Goal: Task Accomplishment & Management: Complete application form

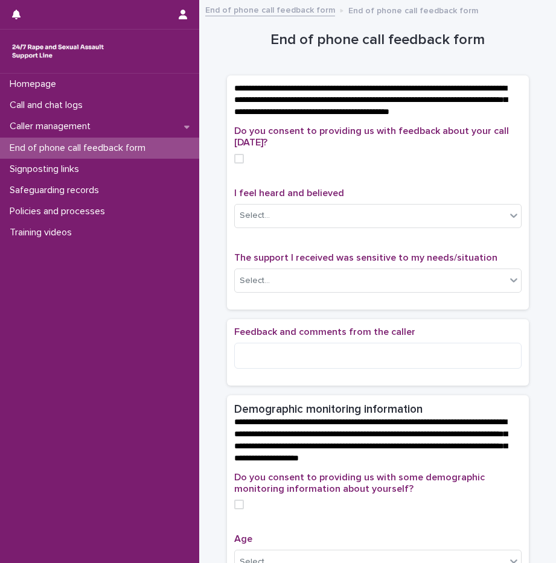
click at [299, 198] on span "I feel heard and believed" at bounding box center [289, 193] width 110 height 10
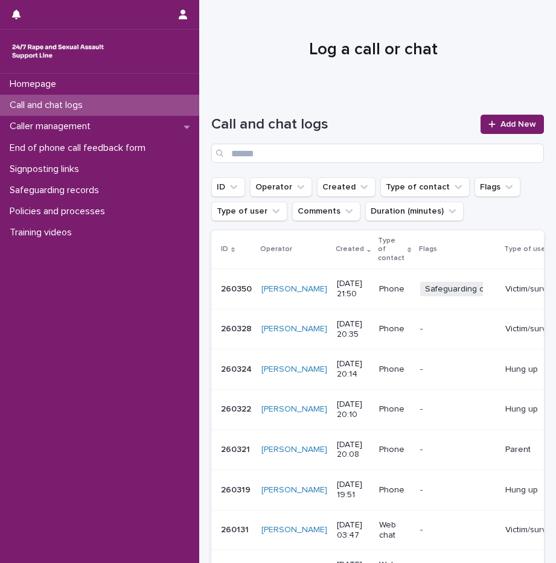
click at [502, 111] on div "Call and chat logs Add New" at bounding box center [377, 133] width 332 height 87
click at [489, 124] on div at bounding box center [494, 124] width 12 height 8
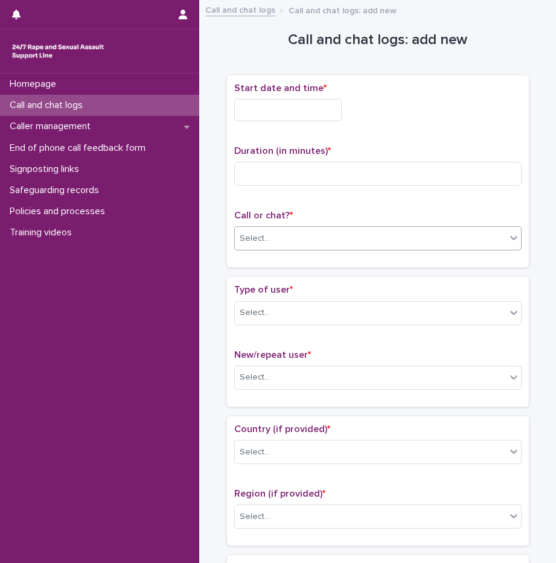
click at [273, 236] on div "Select..." at bounding box center [370, 239] width 271 height 20
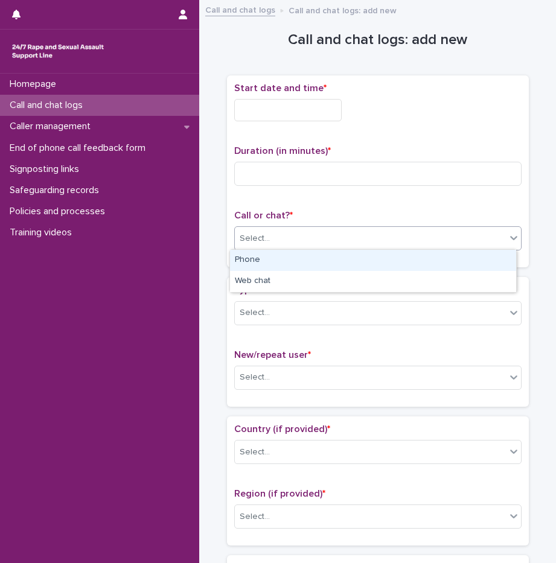
click at [277, 258] on div "Phone" at bounding box center [373, 260] width 286 height 21
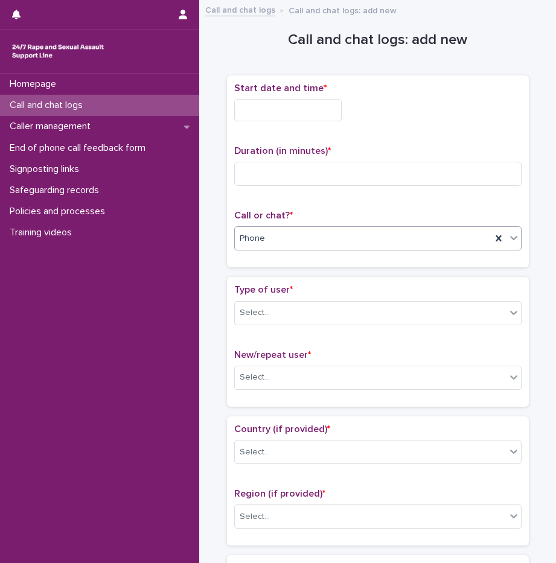
click at [289, 100] on input "text" at bounding box center [287, 110] width 107 height 22
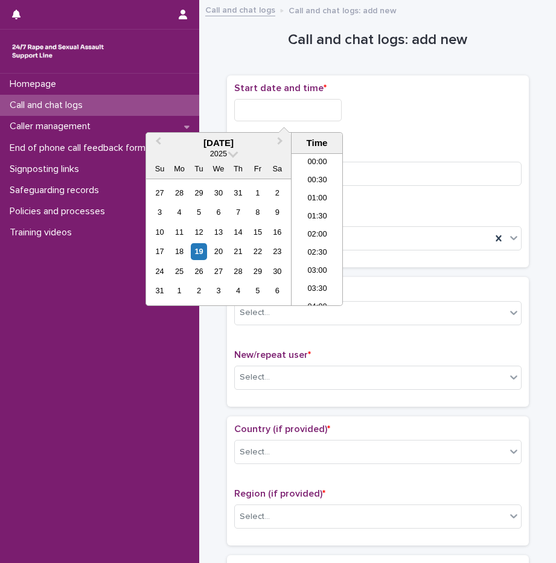
scroll to position [717, 0]
click at [325, 241] on li "22:00" at bounding box center [316, 242] width 51 height 18
click at [308, 107] on input "**********" at bounding box center [287, 110] width 107 height 22
type input "**********"
click at [439, 128] on div "**********" at bounding box center [377, 107] width 287 height 48
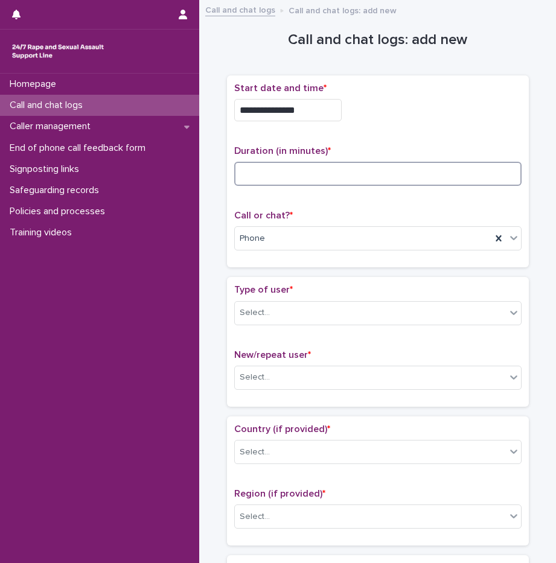
click at [336, 169] on input at bounding box center [377, 174] width 287 height 24
type input "**"
click at [271, 317] on div "Select..." at bounding box center [370, 313] width 271 height 20
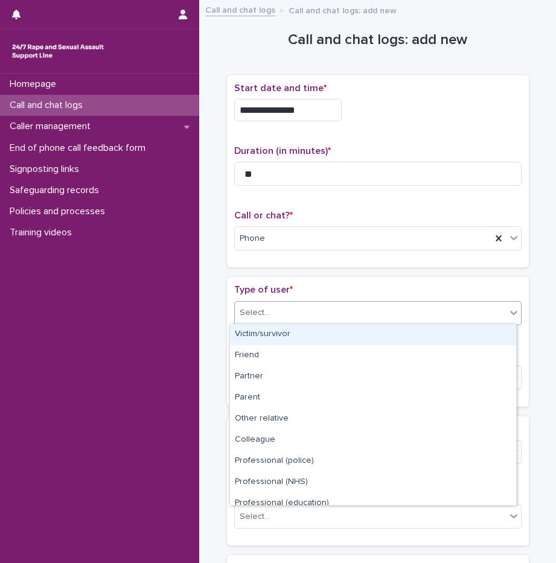
click at [272, 328] on div "Victim/survivor" at bounding box center [373, 334] width 286 height 21
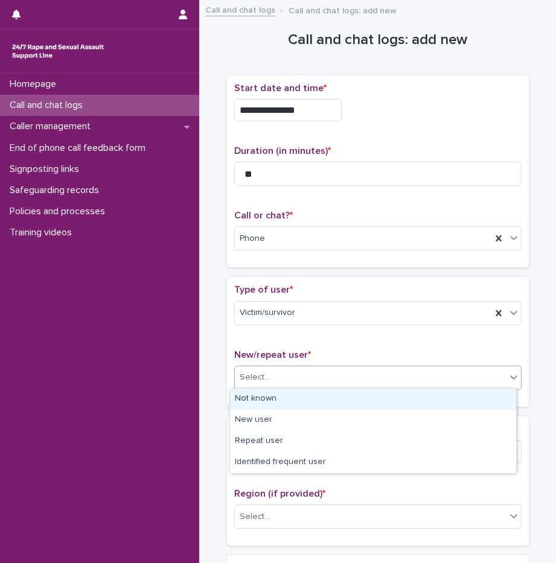
click at [255, 376] on div "Select..." at bounding box center [254, 377] width 30 height 13
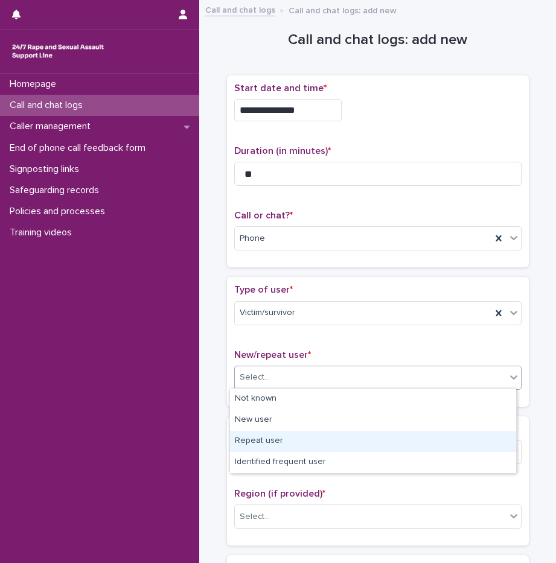
click at [282, 433] on div "Repeat user" at bounding box center [373, 441] width 286 height 21
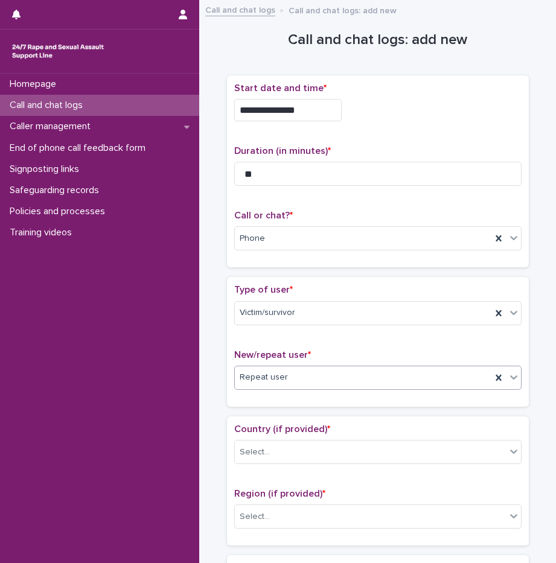
scroll to position [181, 0]
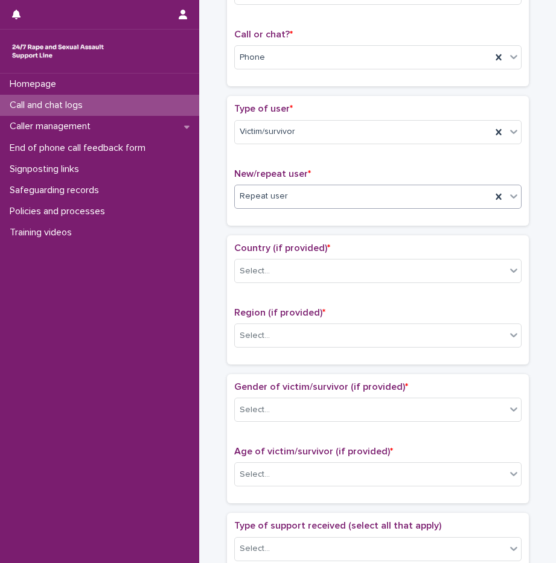
click at [282, 283] on div "Country (if provided) * Select..." at bounding box center [377, 267] width 287 height 50
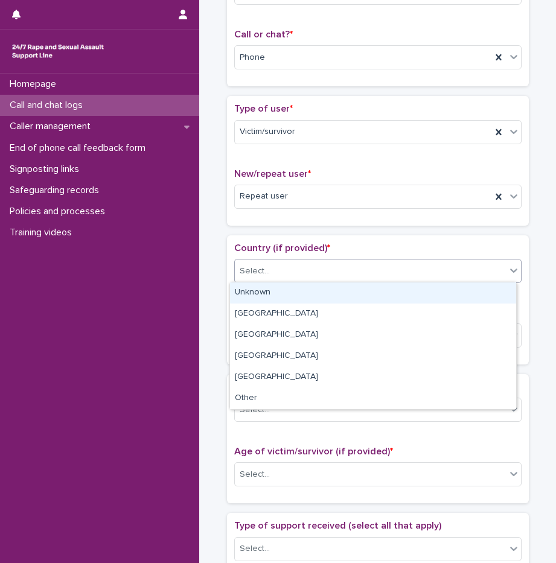
click at [285, 277] on div "Select..." at bounding box center [370, 271] width 271 height 20
click at [283, 293] on div "Unknown" at bounding box center [373, 292] width 286 height 21
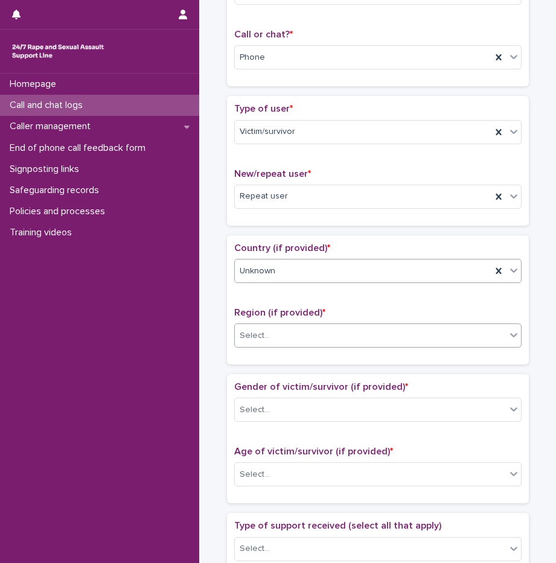
click at [278, 340] on div "Select..." at bounding box center [370, 336] width 271 height 20
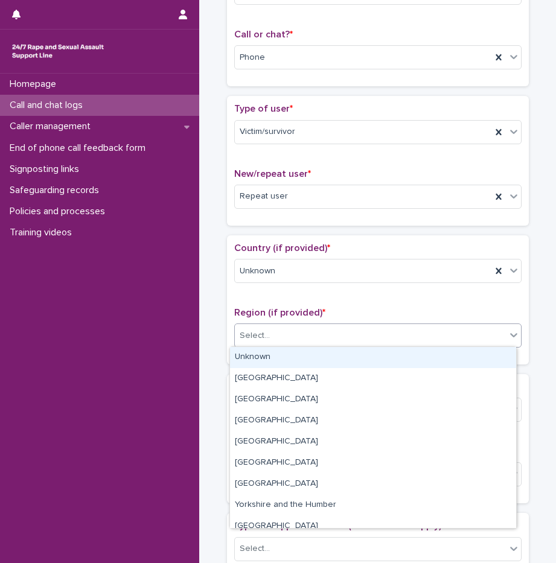
click at [270, 355] on div "Unknown" at bounding box center [373, 357] width 286 height 21
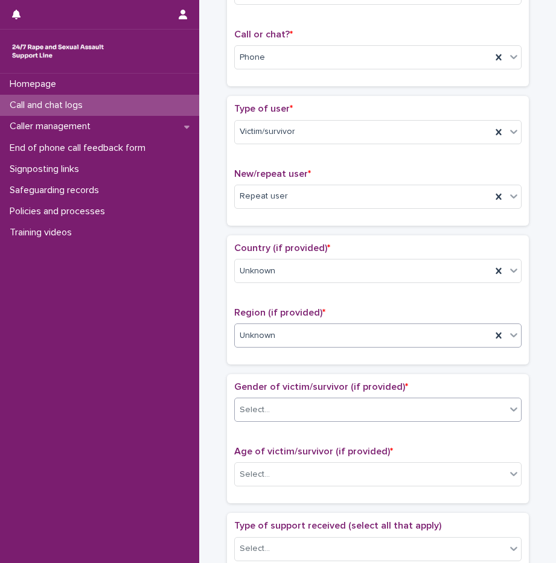
drag, startPoint x: 273, startPoint y: 401, endPoint x: 279, endPoint y: 418, distance: 18.7
click at [272, 401] on div "Select..." at bounding box center [370, 410] width 271 height 20
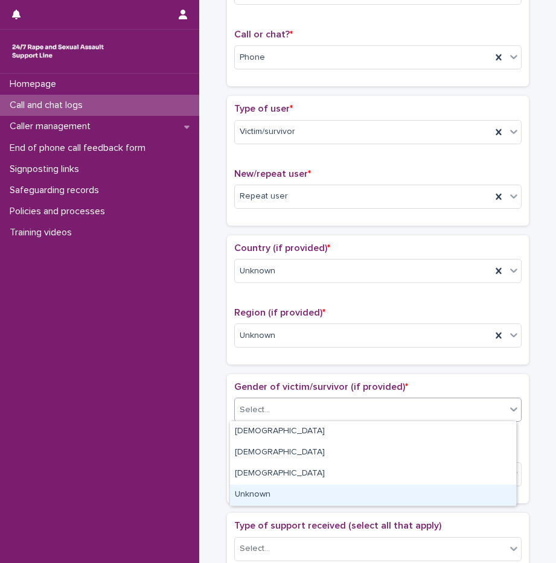
drag, startPoint x: 273, startPoint y: 484, endPoint x: 273, endPoint y: 491, distance: 7.3
click at [273, 491] on div "Unknown" at bounding box center [373, 494] width 286 height 21
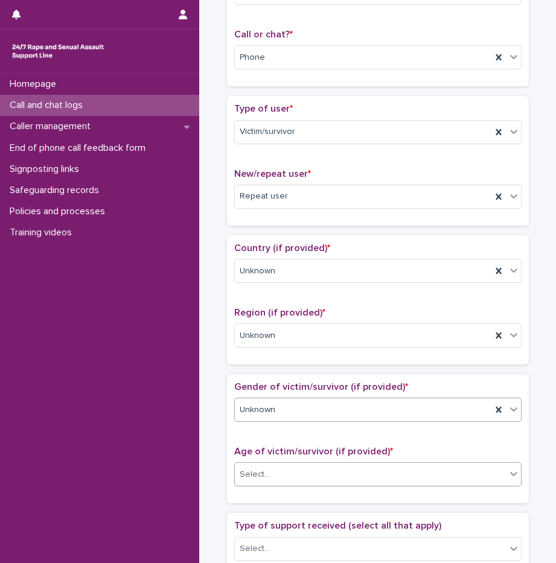
click at [271, 483] on div "Select..." at bounding box center [377, 474] width 287 height 24
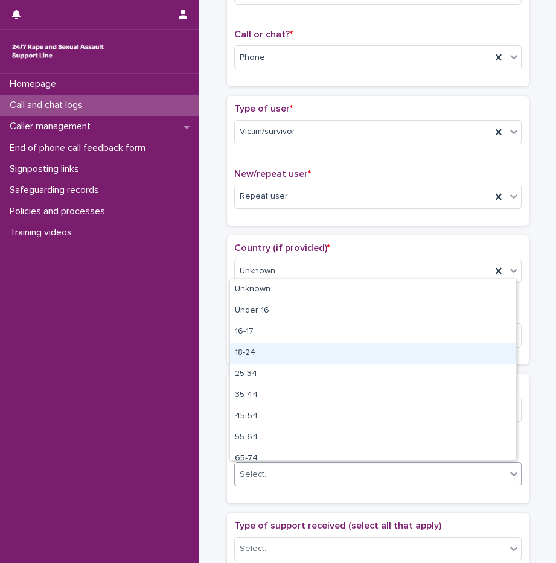
drag, startPoint x: 261, startPoint y: 318, endPoint x: 271, endPoint y: 356, distance: 39.2
click at [271, 356] on div "18-24" at bounding box center [373, 353] width 286 height 21
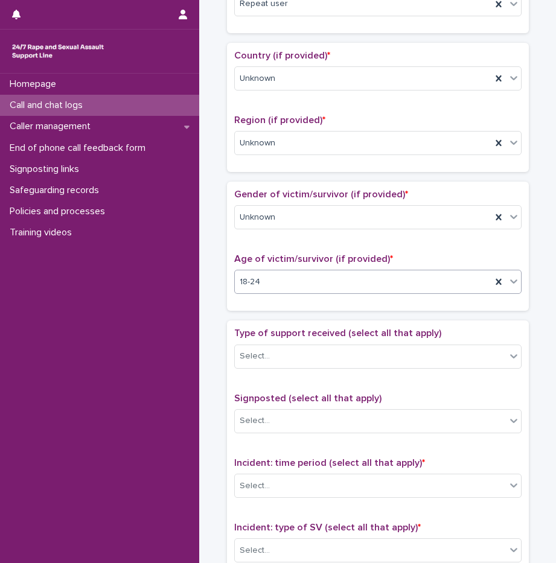
scroll to position [483, 0]
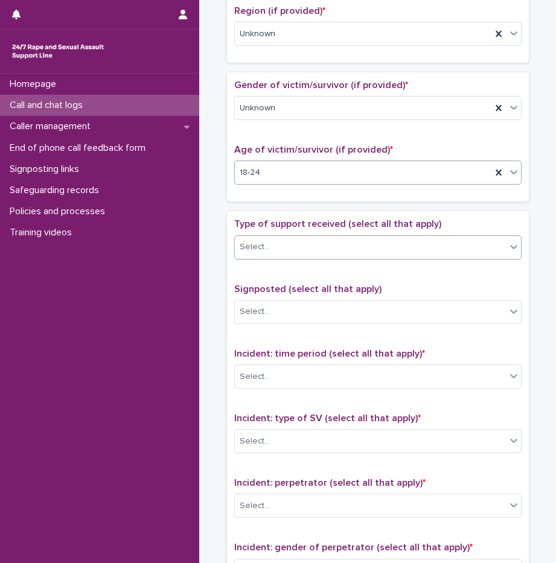
click at [288, 248] on div "Select..." at bounding box center [370, 247] width 271 height 20
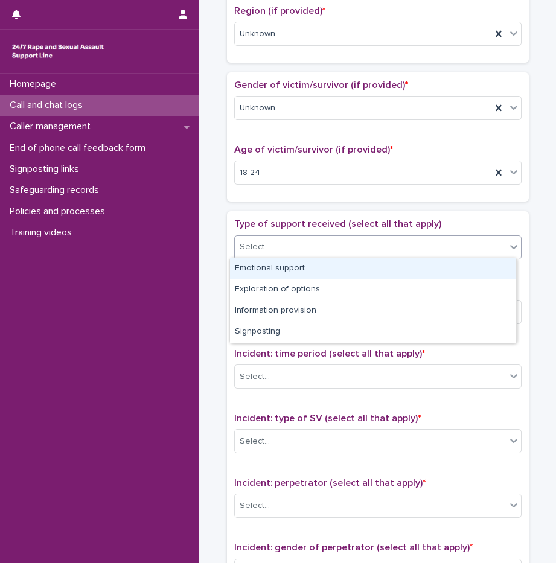
click at [286, 265] on div "Emotional support" at bounding box center [373, 268] width 286 height 21
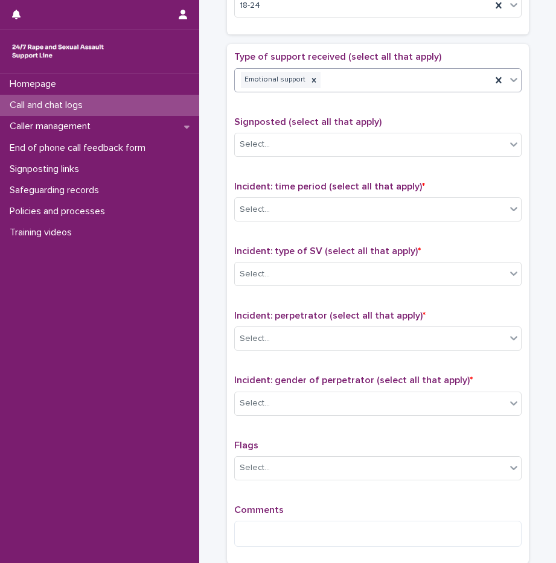
scroll to position [664, 0]
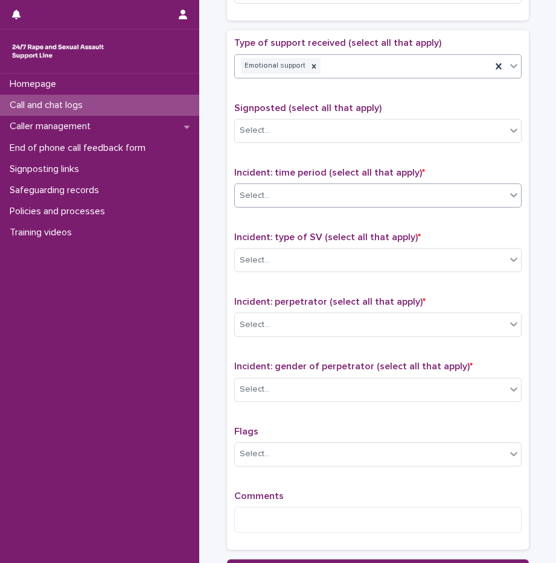
click at [276, 201] on div "Select..." at bounding box center [370, 196] width 271 height 20
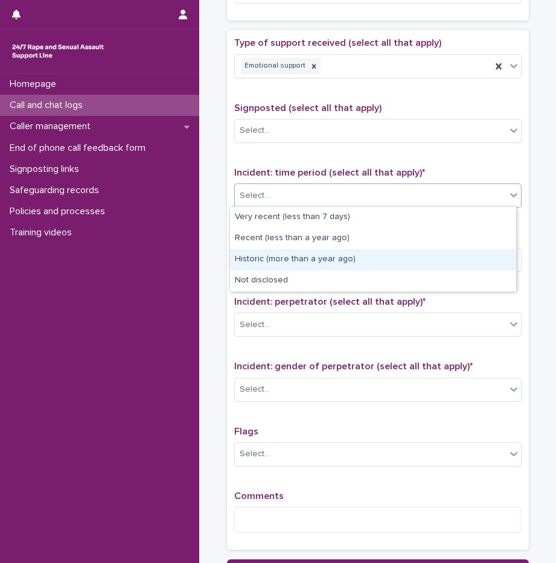
drag, startPoint x: 282, startPoint y: 270, endPoint x: 281, endPoint y: 264, distance: 6.1
click at [281, 264] on div "Historic (more than a year ago)" at bounding box center [373, 259] width 286 height 21
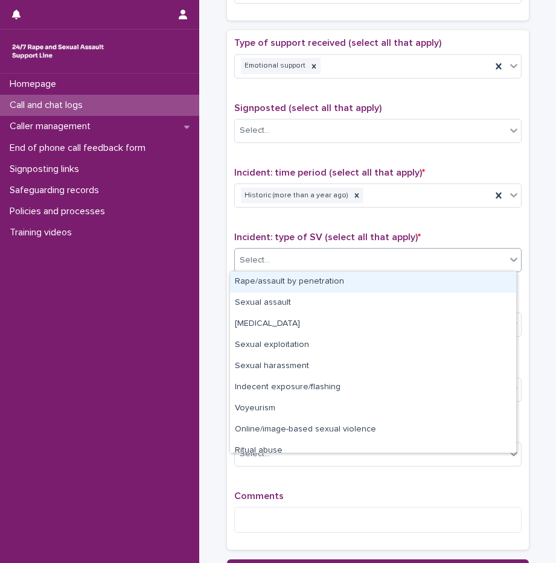
click at [287, 266] on div "Select..." at bounding box center [370, 260] width 271 height 20
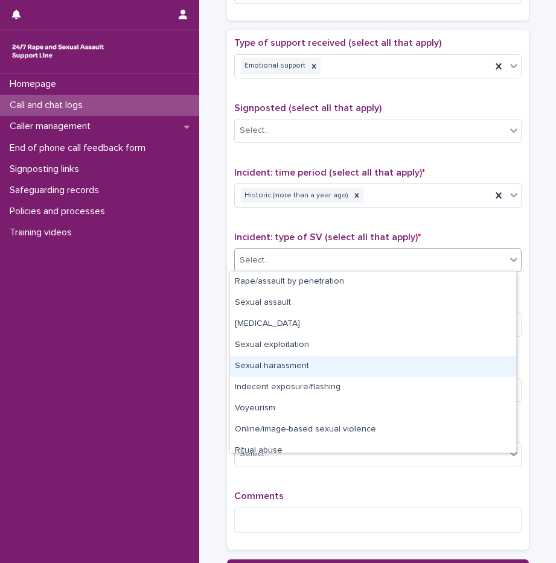
scroll to position [30, 0]
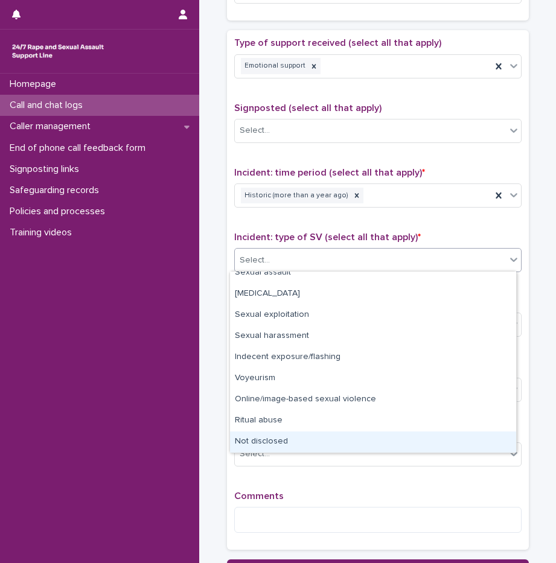
click at [300, 437] on div "Not disclosed" at bounding box center [373, 441] width 286 height 21
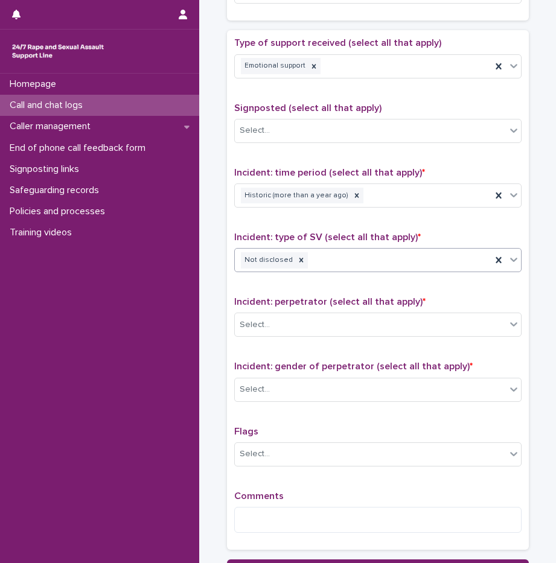
click at [325, 262] on div "Not disclosed" at bounding box center [363, 260] width 256 height 21
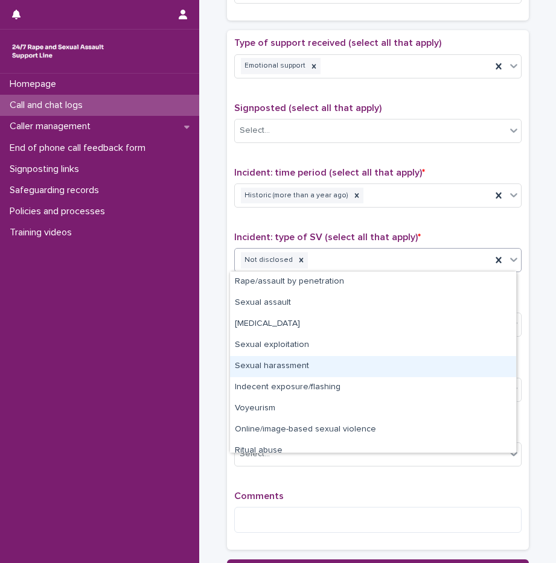
click at [290, 365] on div "Sexual harassment" at bounding box center [373, 366] width 286 height 21
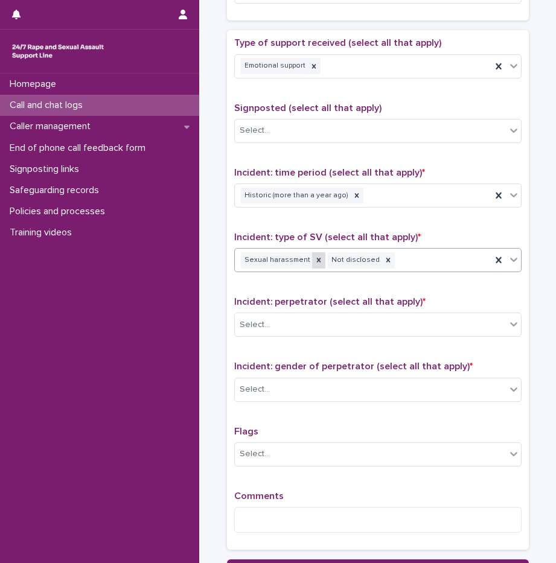
click at [314, 258] on icon at bounding box center [318, 260] width 8 height 8
click at [356, 255] on div "Not disclosed" at bounding box center [363, 260] width 256 height 21
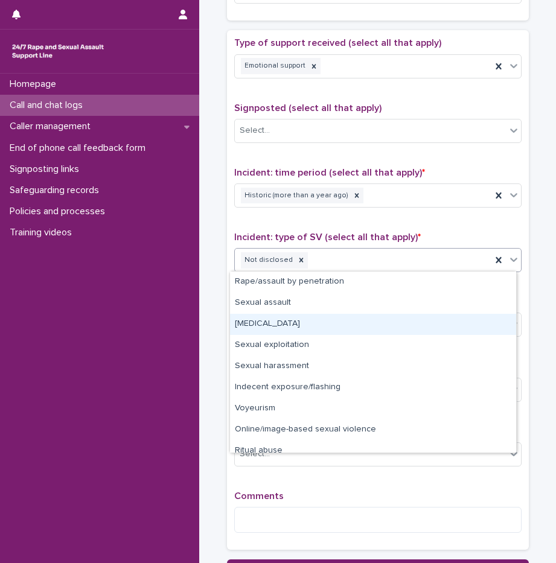
click at [305, 332] on div "[MEDICAL_DATA]" at bounding box center [373, 324] width 286 height 21
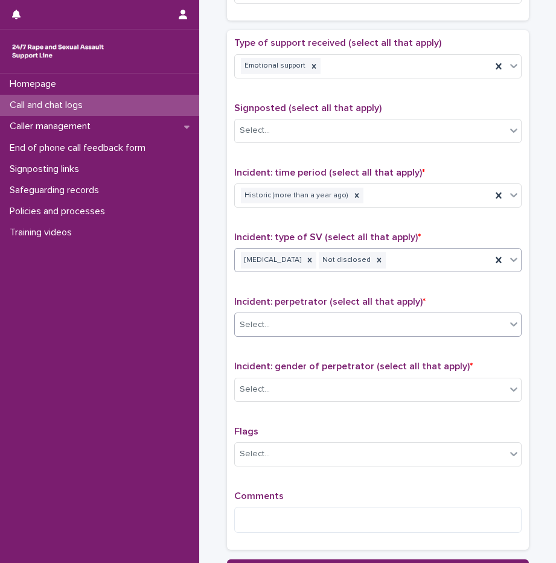
click at [276, 334] on div "Select..." at bounding box center [377, 324] width 287 height 24
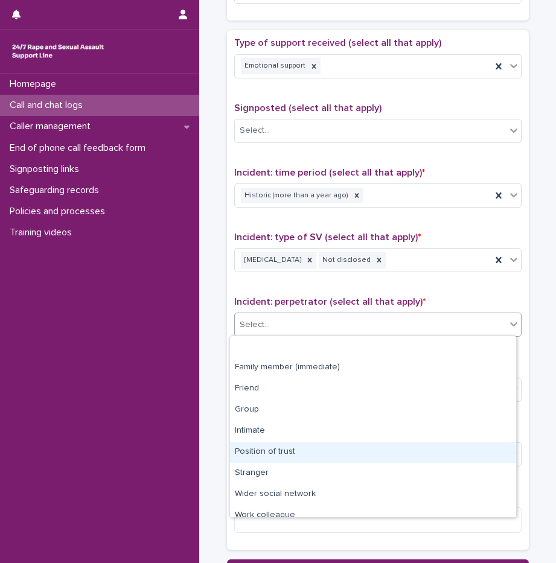
scroll to position [51, 0]
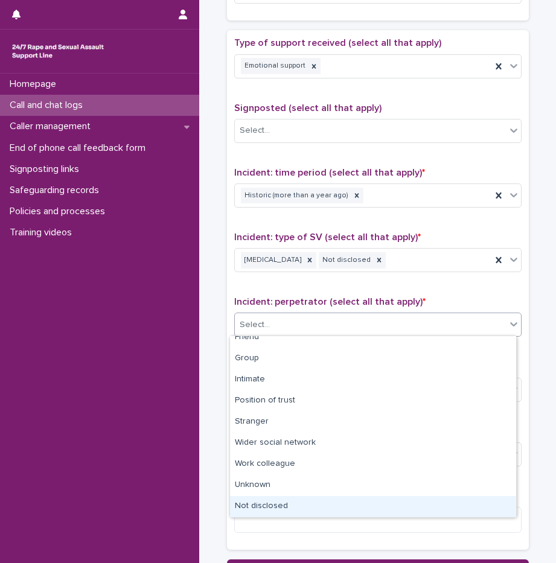
click at [295, 503] on div "Not disclosed" at bounding box center [373, 506] width 286 height 21
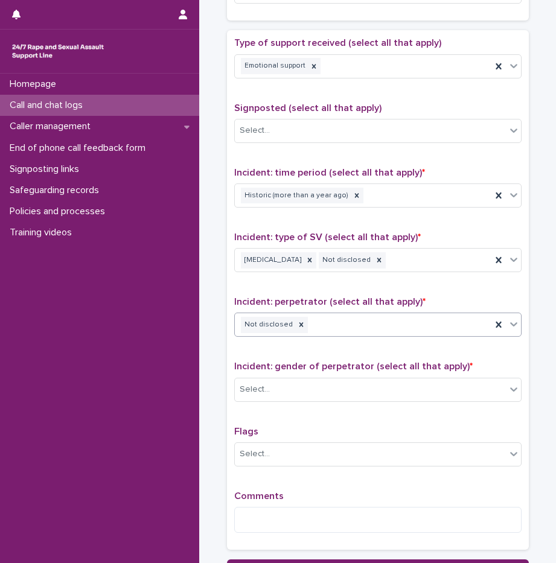
click at [312, 319] on div "Not disclosed" at bounding box center [363, 324] width 256 height 21
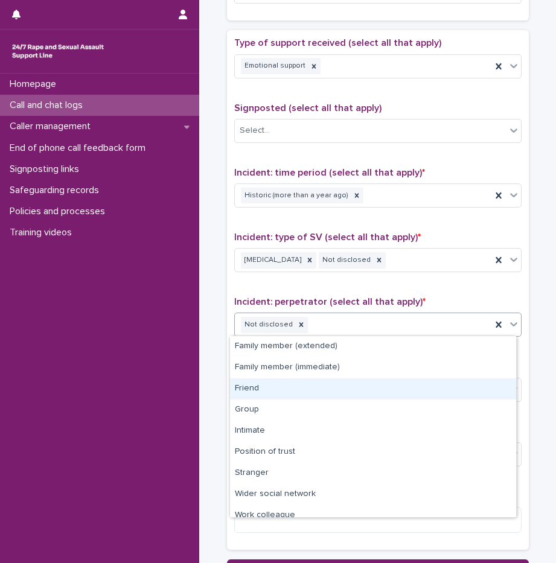
scroll to position [30, 0]
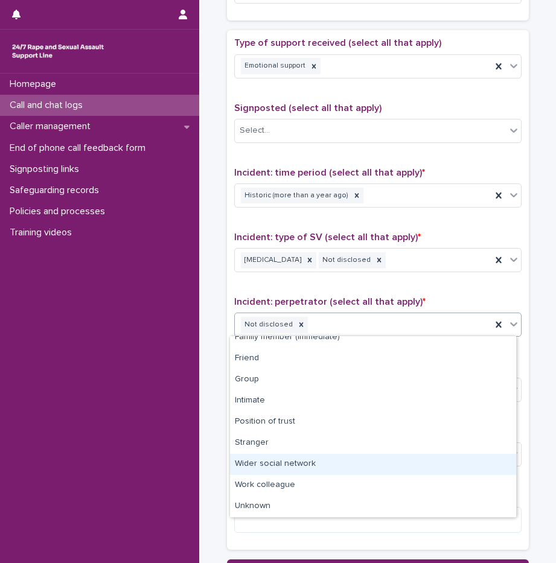
click at [284, 460] on div "Wider social network" at bounding box center [373, 464] width 286 height 21
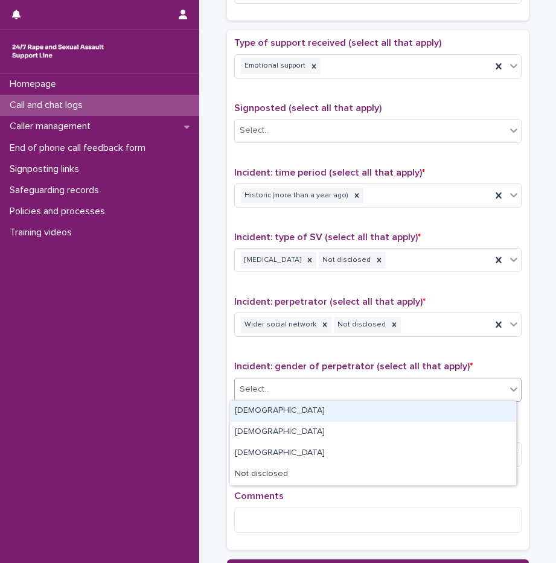
click at [261, 385] on div "Select..." at bounding box center [254, 389] width 30 height 13
click at [271, 415] on div "[DEMOGRAPHIC_DATA]" at bounding box center [373, 411] width 286 height 21
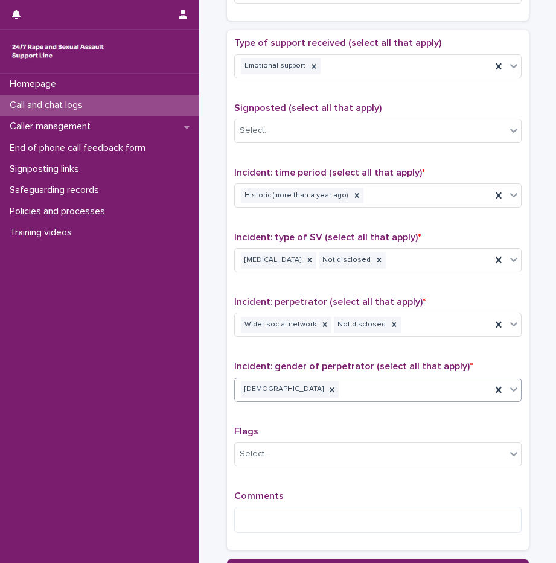
click at [312, 388] on div "[DEMOGRAPHIC_DATA]" at bounding box center [363, 389] width 256 height 21
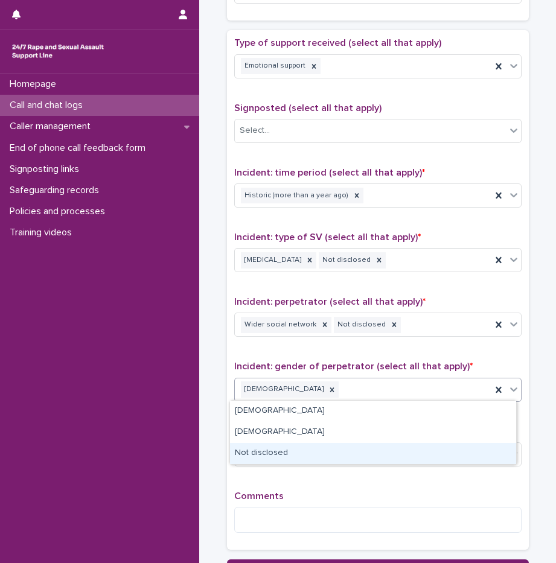
click at [281, 446] on div "Not disclosed" at bounding box center [373, 453] width 286 height 21
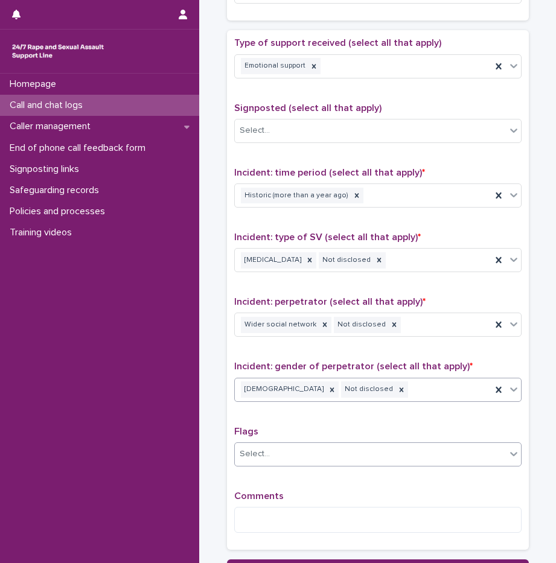
scroll to position [772, 0]
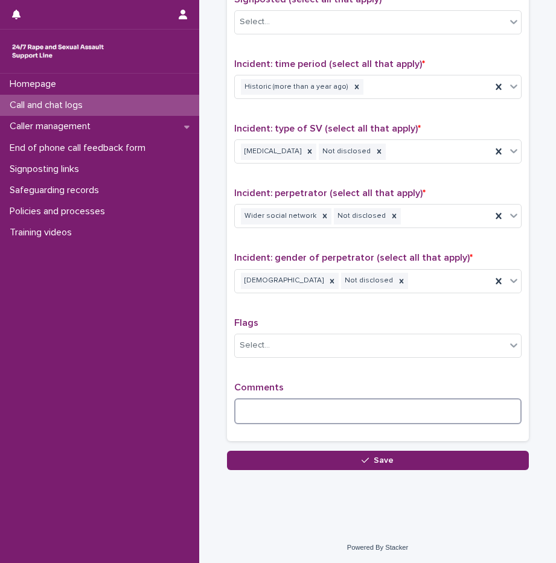
click at [293, 411] on textarea at bounding box center [377, 411] width 287 height 26
type textarea "*"
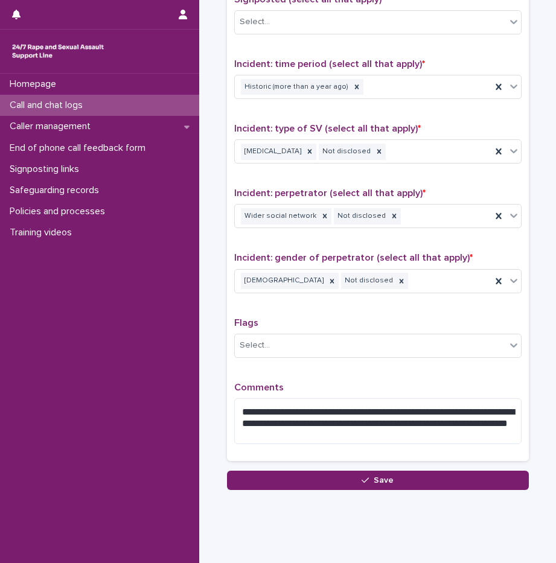
click at [320, 382] on p "Comments" at bounding box center [377, 387] width 287 height 11
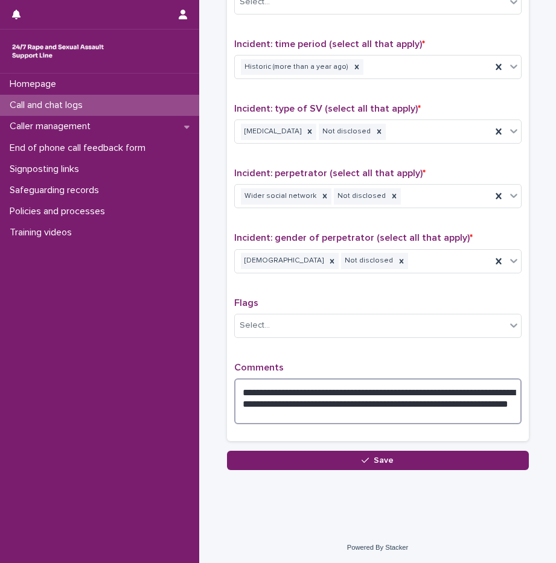
click at [398, 390] on textarea "**********" at bounding box center [377, 401] width 287 height 46
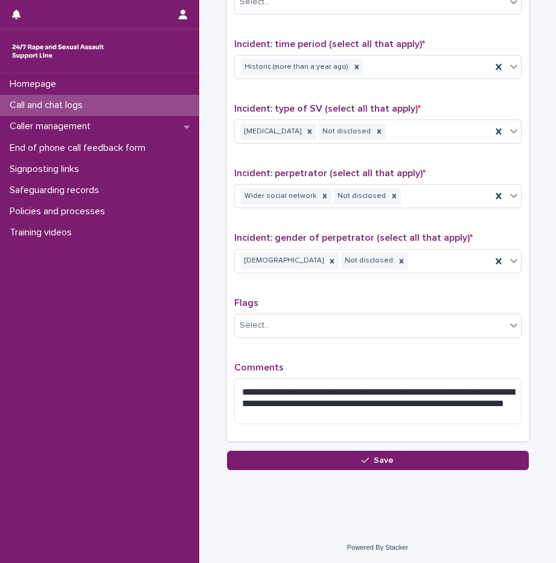
click at [400, 359] on div "**********" at bounding box center [377, 171] width 287 height 525
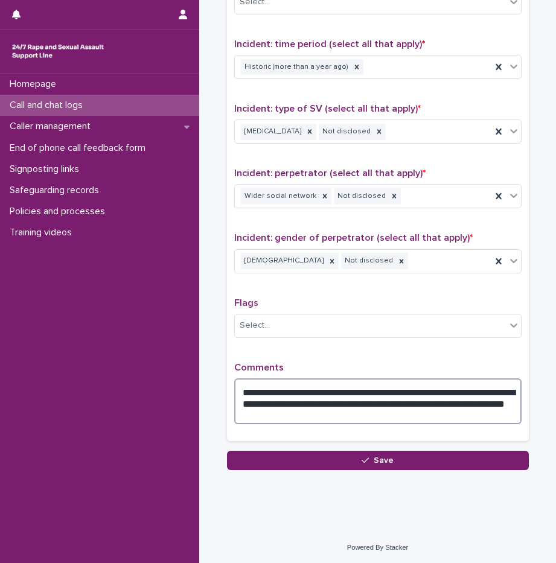
click at [315, 416] on textarea "**********" at bounding box center [377, 401] width 287 height 46
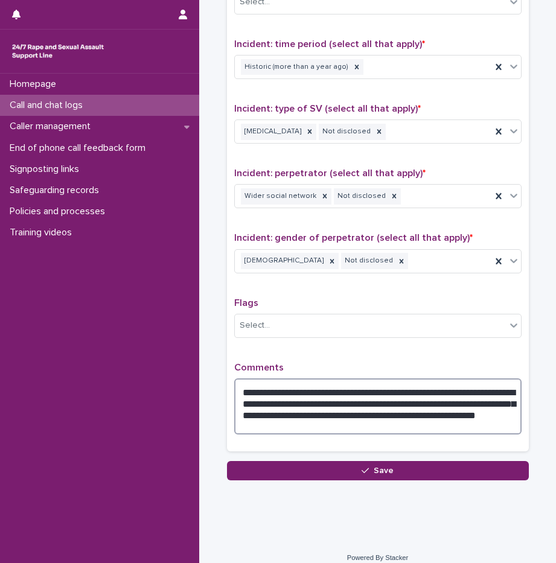
click at [423, 413] on textarea "**********" at bounding box center [377, 406] width 287 height 56
click at [352, 429] on textarea "**********" at bounding box center [377, 406] width 287 height 56
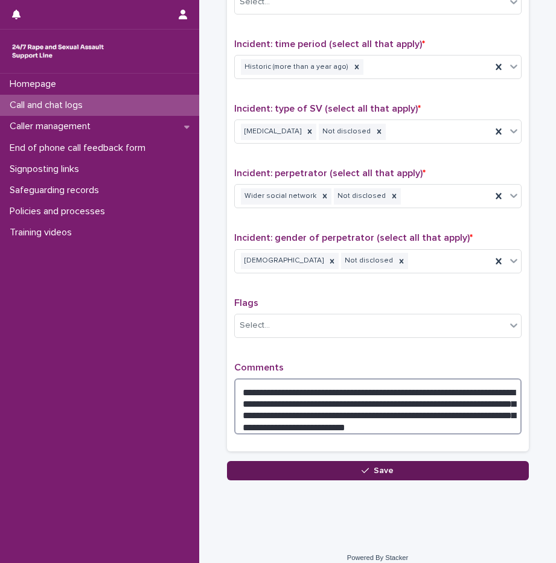
type textarea "**********"
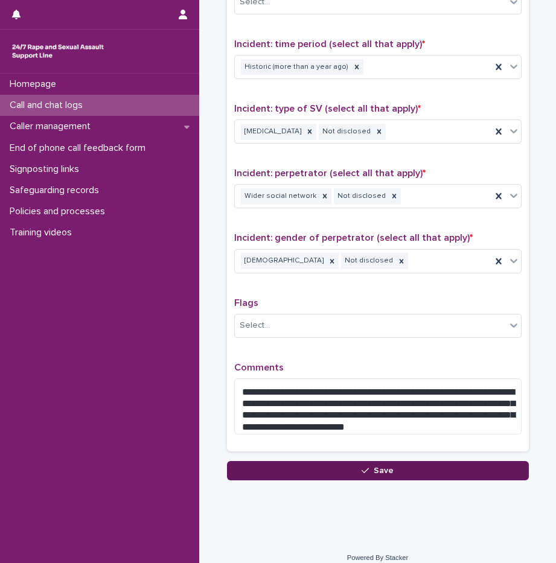
click at [363, 469] on icon "button" at bounding box center [364, 470] width 7 height 8
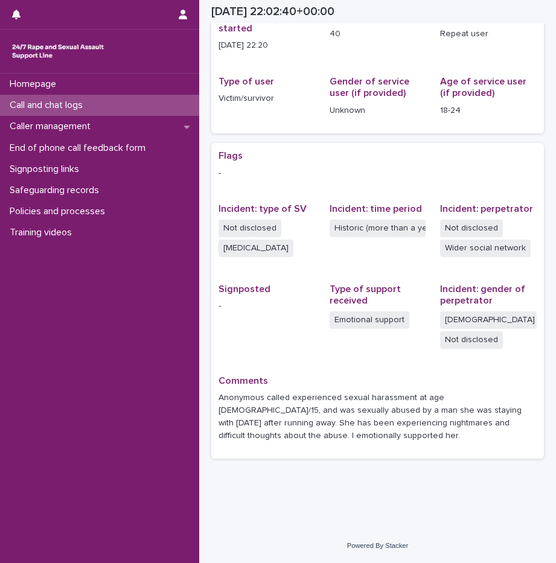
scroll to position [111, 0]
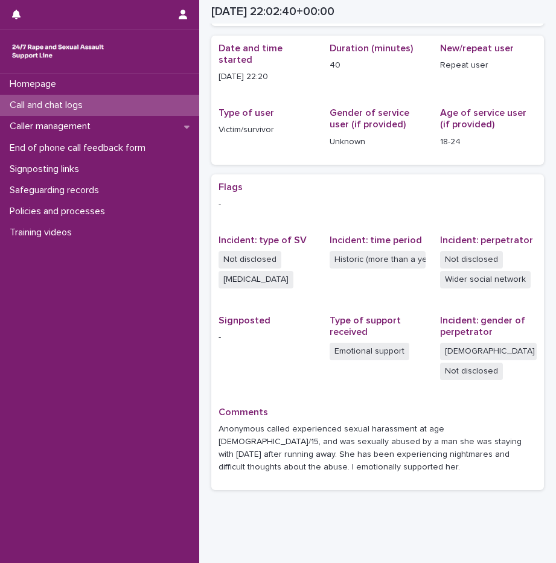
click at [80, 103] on p "Call and chat logs" at bounding box center [48, 105] width 87 height 11
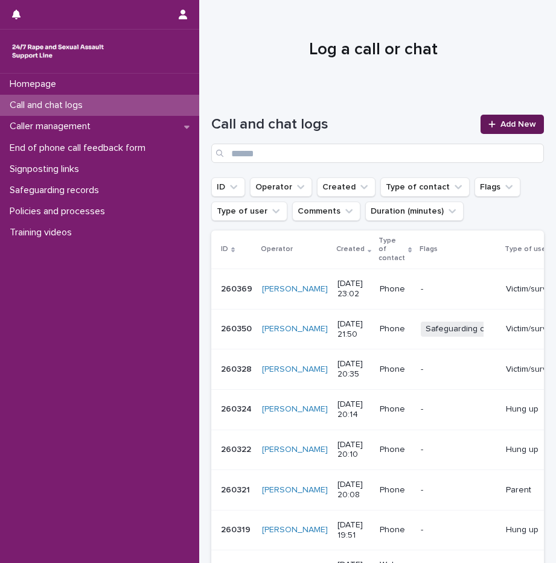
click at [505, 127] on span "Add New" at bounding box center [518, 124] width 36 height 8
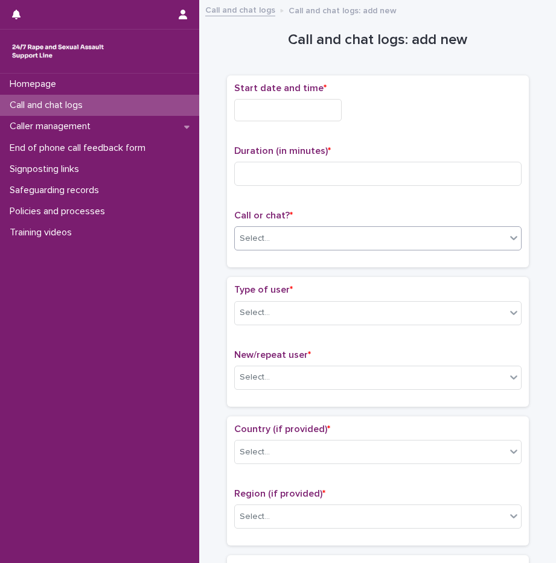
click at [289, 241] on div "Select..." at bounding box center [370, 239] width 271 height 20
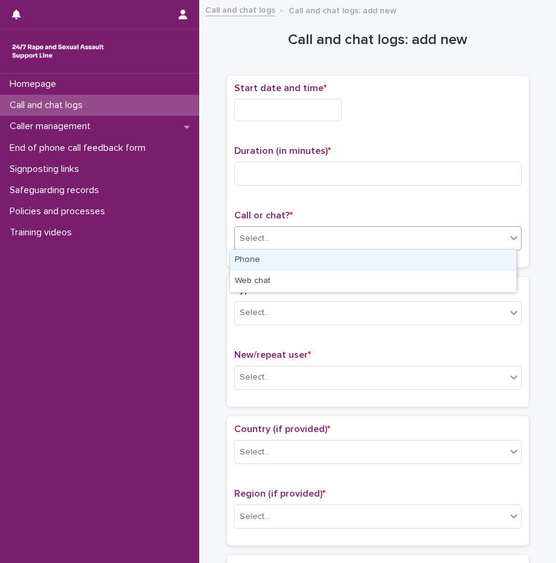
click at [282, 259] on div "Phone" at bounding box center [373, 260] width 286 height 21
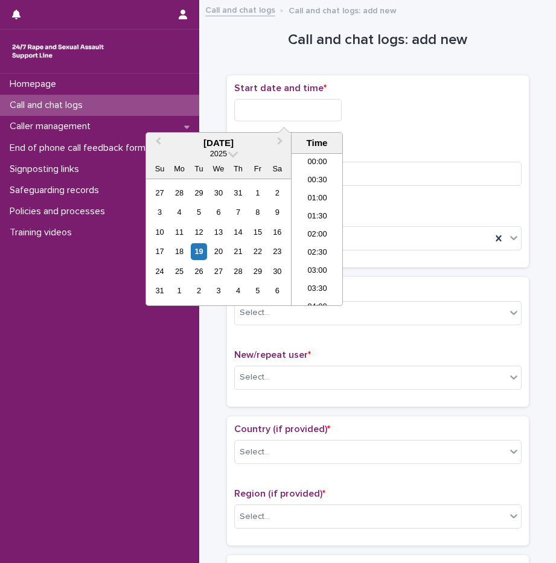
click at [277, 107] on input "text" at bounding box center [287, 110] width 107 height 22
click at [314, 276] on li "23:00" at bounding box center [316, 278] width 51 height 18
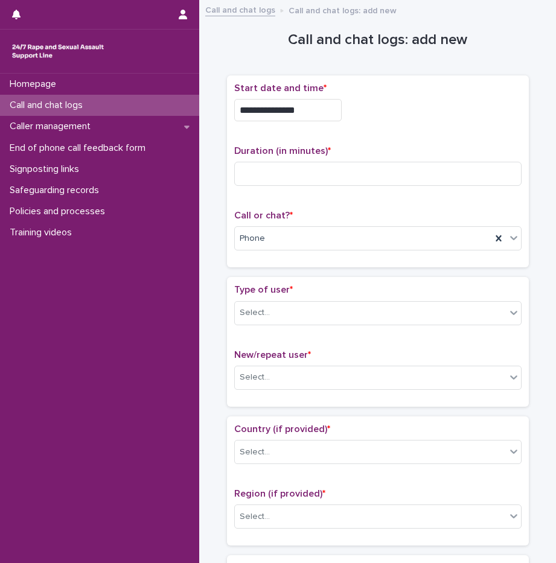
click at [296, 110] on input "**********" at bounding box center [287, 110] width 107 height 22
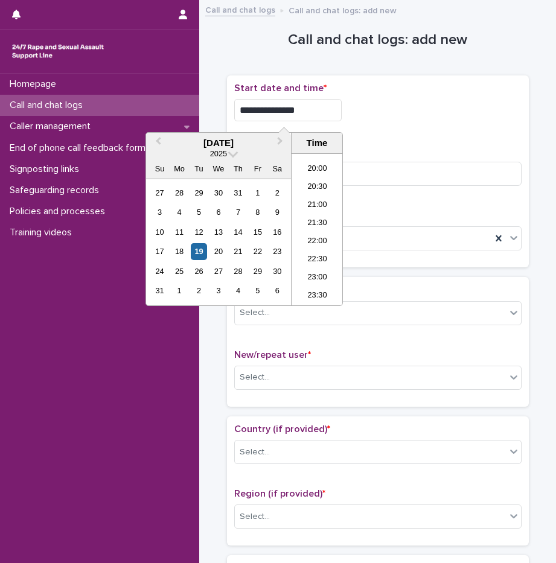
type input "**********"
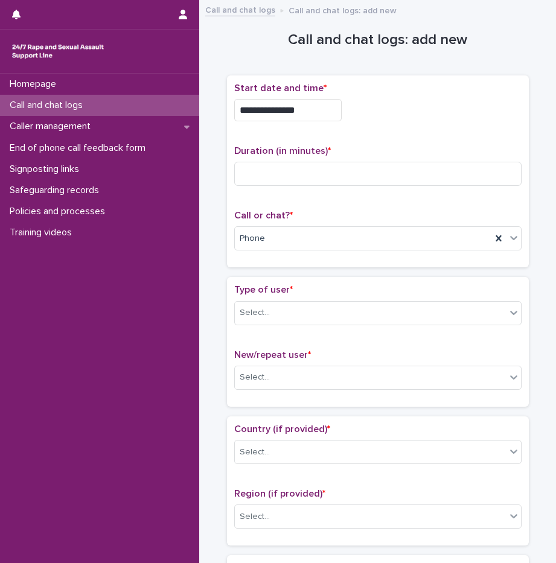
click at [390, 113] on div "**********" at bounding box center [377, 110] width 287 height 22
click at [285, 176] on input at bounding box center [377, 174] width 287 height 24
type input "*"
click at [279, 308] on div "Select..." at bounding box center [370, 313] width 271 height 20
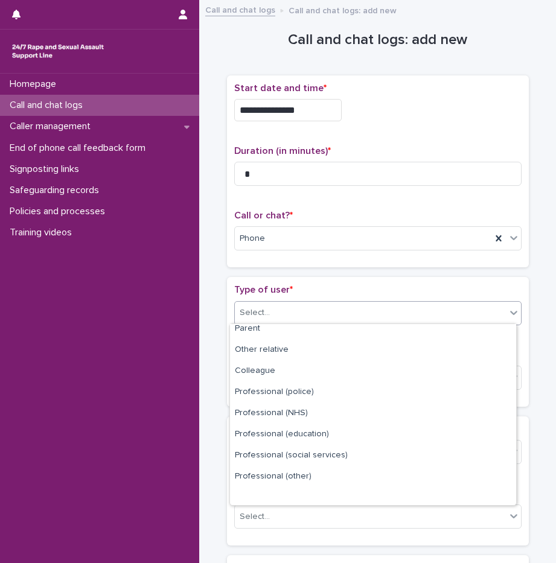
scroll to position [136, 0]
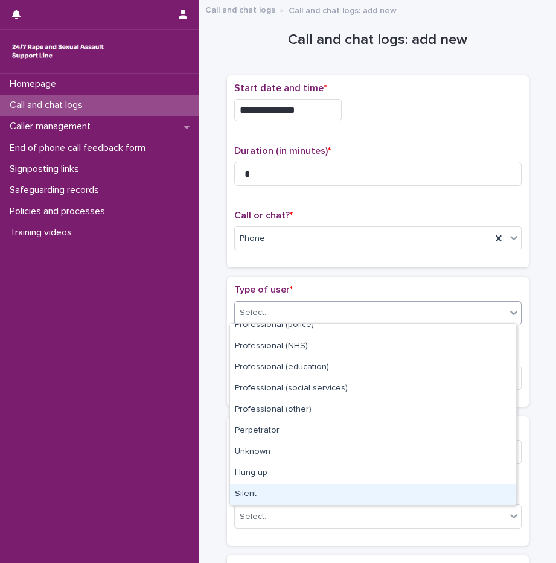
click at [272, 490] on div "Silent" at bounding box center [373, 494] width 286 height 21
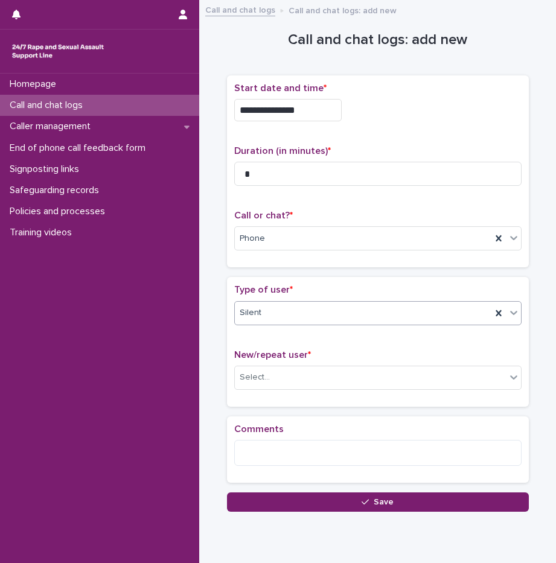
click at [264, 315] on div "Silent" at bounding box center [363, 313] width 256 height 20
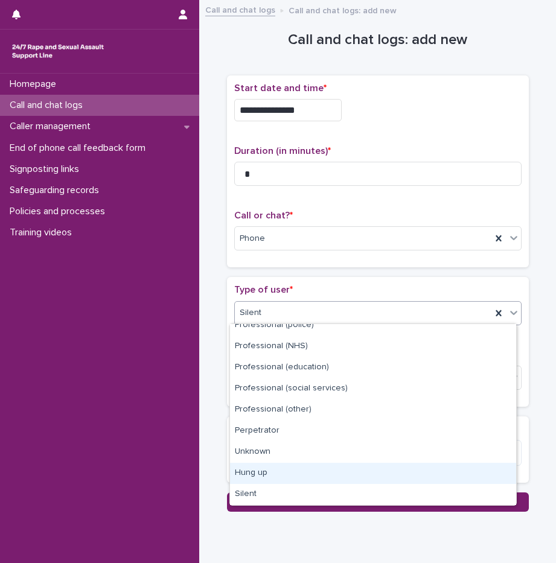
click at [265, 468] on div "Hung up" at bounding box center [373, 473] width 286 height 21
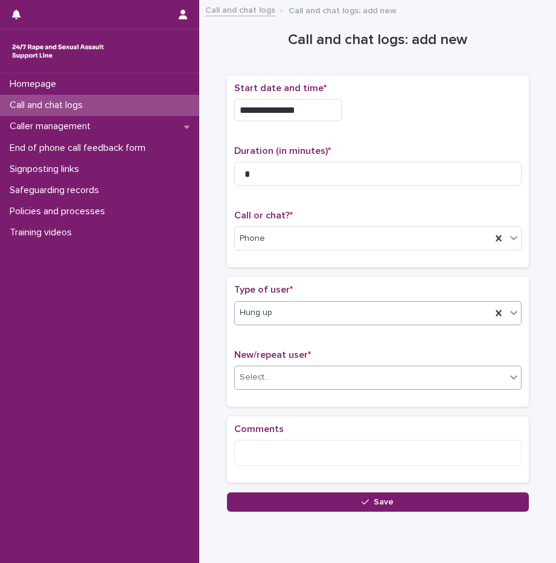
click at [271, 376] on input "text" at bounding box center [271, 376] width 1 height 11
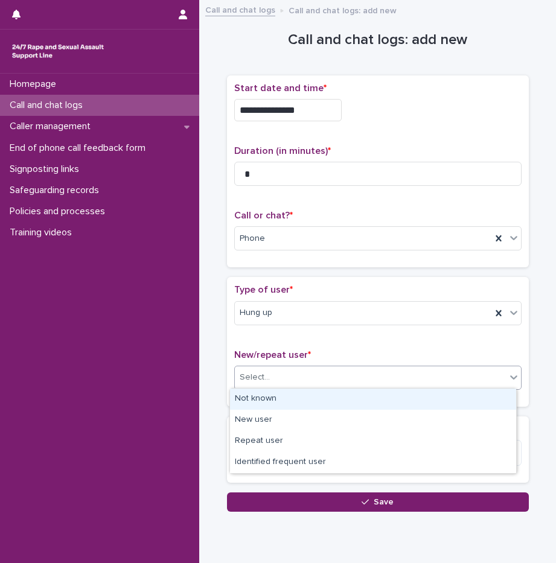
click at [284, 395] on div "Not known" at bounding box center [373, 398] width 286 height 21
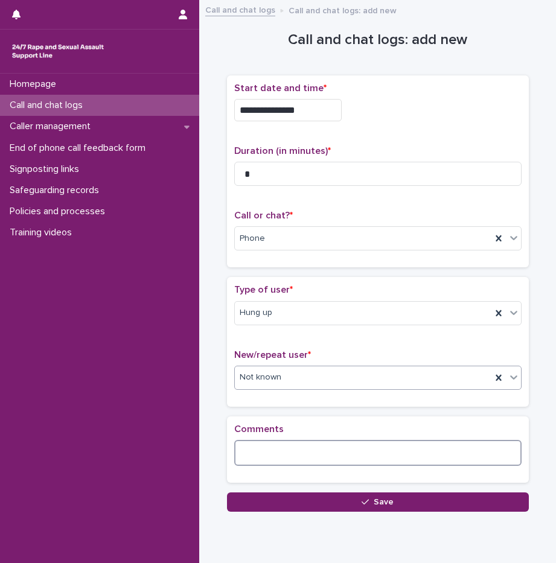
click at [285, 458] on textarea at bounding box center [377, 453] width 287 height 26
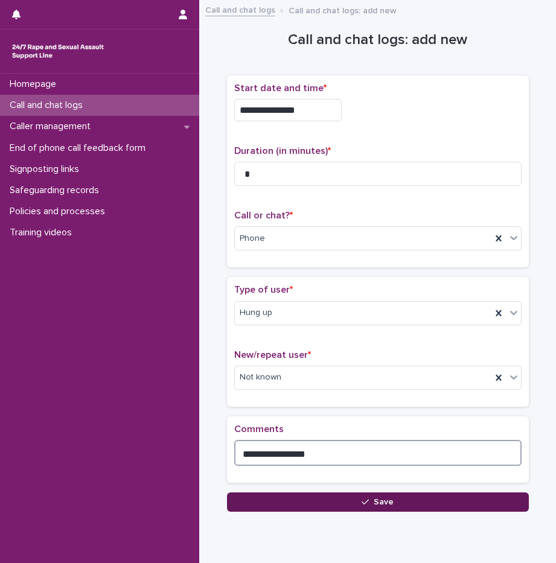
type textarea "**********"
click at [382, 502] on span "Save" at bounding box center [383, 502] width 20 height 8
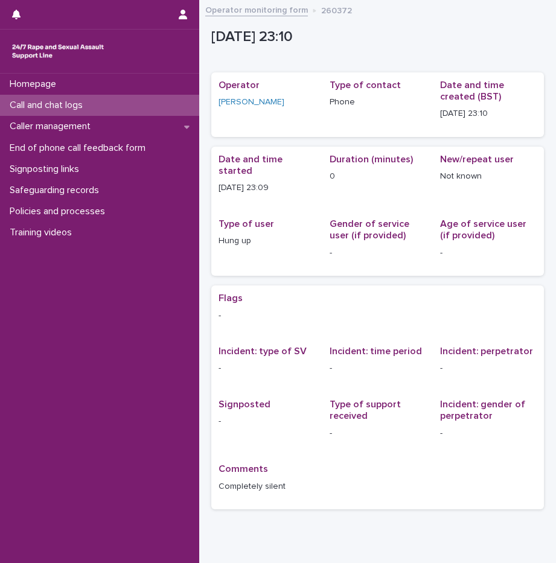
click at [60, 105] on p "Call and chat logs" at bounding box center [48, 105] width 87 height 11
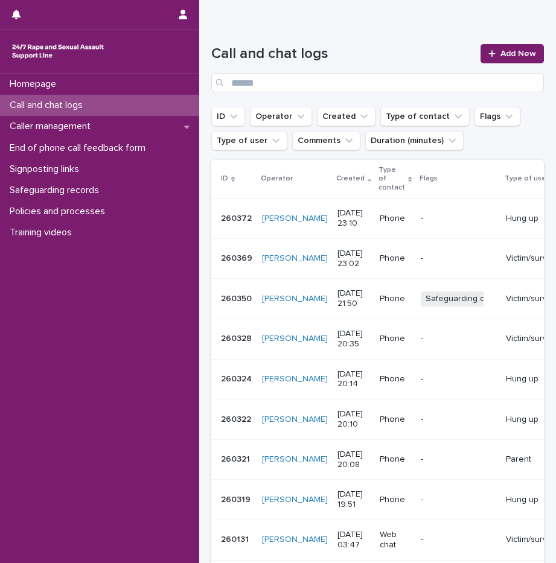
scroll to position [121, 0]
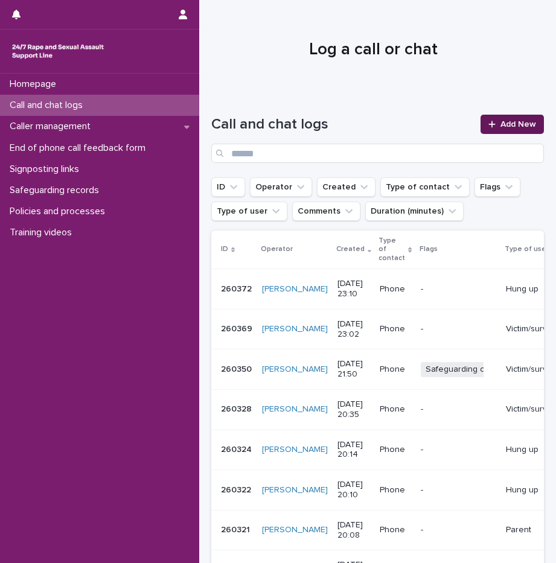
click at [520, 125] on span "Add New" at bounding box center [518, 124] width 36 height 8
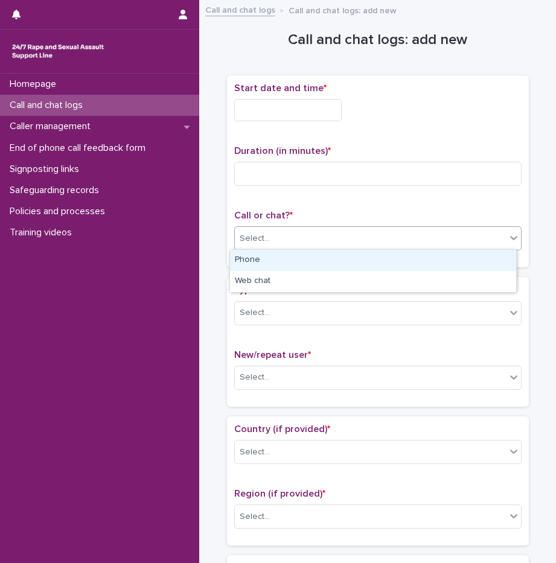
click at [294, 226] on div "Select..." at bounding box center [377, 238] width 287 height 24
click at [261, 257] on div "Phone" at bounding box center [373, 260] width 286 height 21
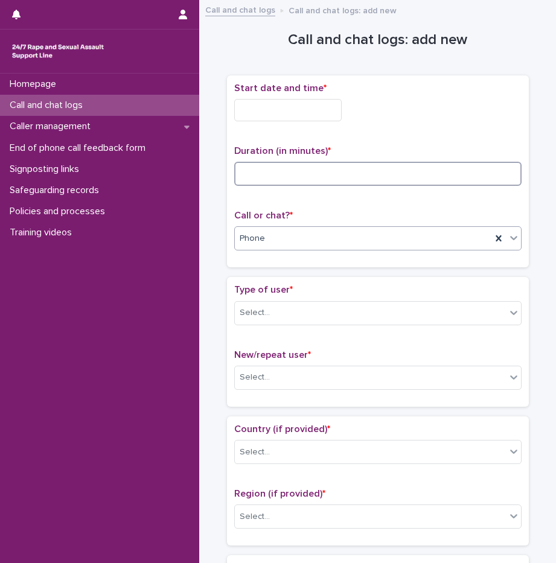
click at [253, 170] on input at bounding box center [377, 174] width 287 height 24
type input "**"
click at [286, 108] on input "text" at bounding box center [287, 110] width 107 height 22
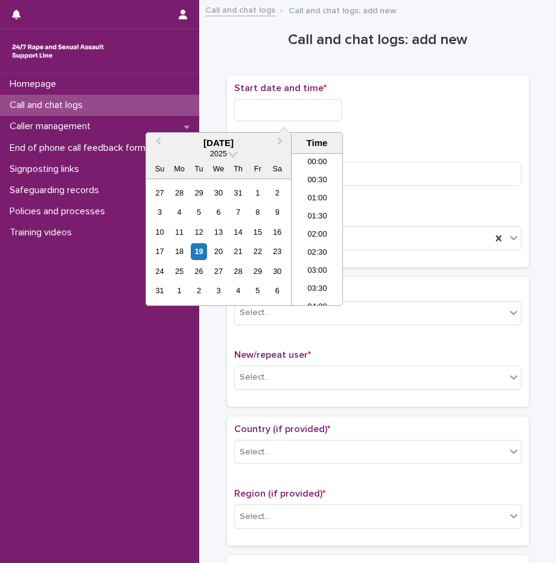
scroll to position [717, 0]
click at [316, 277] on li "23:00" at bounding box center [316, 278] width 51 height 18
click at [302, 110] on input "**********" at bounding box center [287, 110] width 107 height 22
type input "**********"
click at [365, 99] on div "**********" at bounding box center [377, 110] width 287 height 22
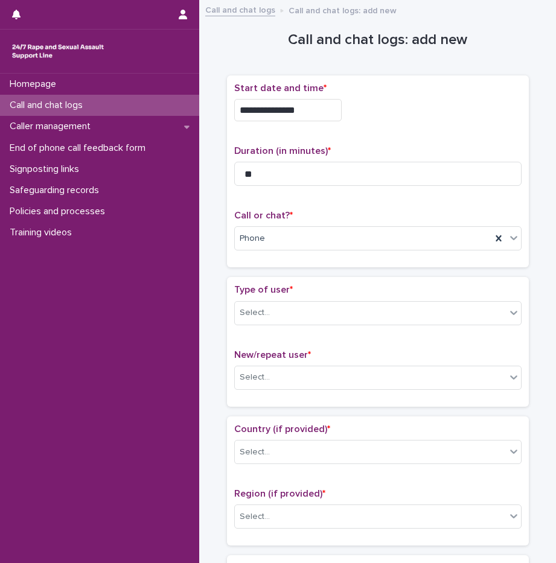
scroll to position [121, 0]
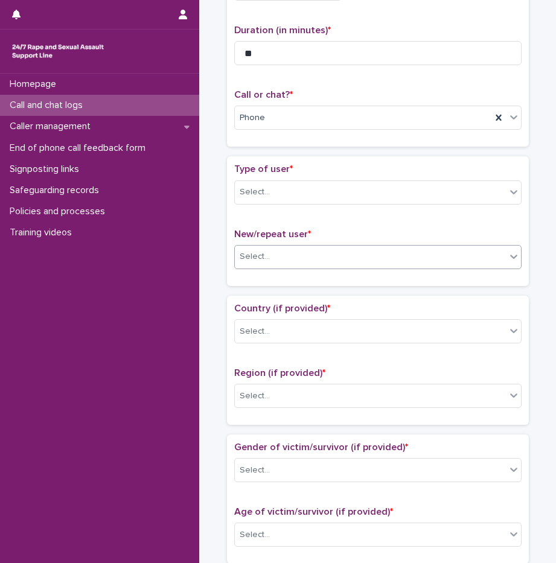
click at [282, 267] on div "Select..." at bounding box center [377, 257] width 287 height 24
click at [272, 261] on div "Select..." at bounding box center [370, 257] width 271 height 20
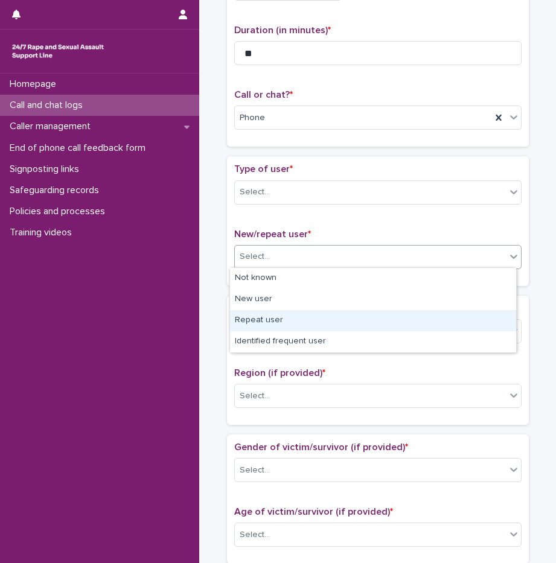
click at [274, 320] on div "Repeat user" at bounding box center [373, 320] width 286 height 21
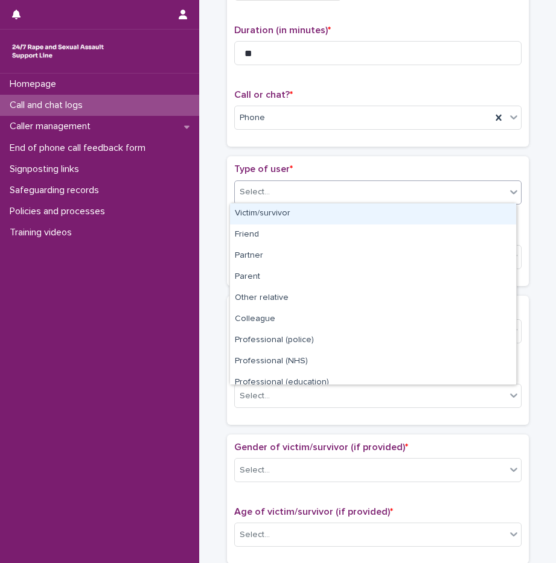
click at [259, 194] on div "Select..." at bounding box center [254, 192] width 30 height 13
click at [274, 215] on div "Victim/survivor" at bounding box center [373, 213] width 286 height 21
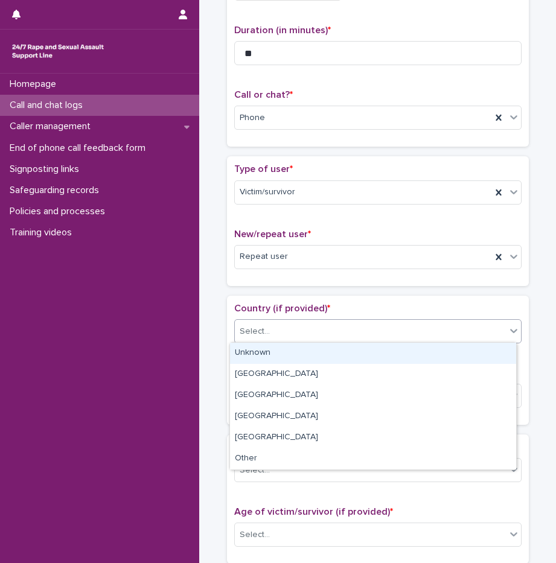
click at [271, 326] on div "Select..." at bounding box center [370, 332] width 271 height 20
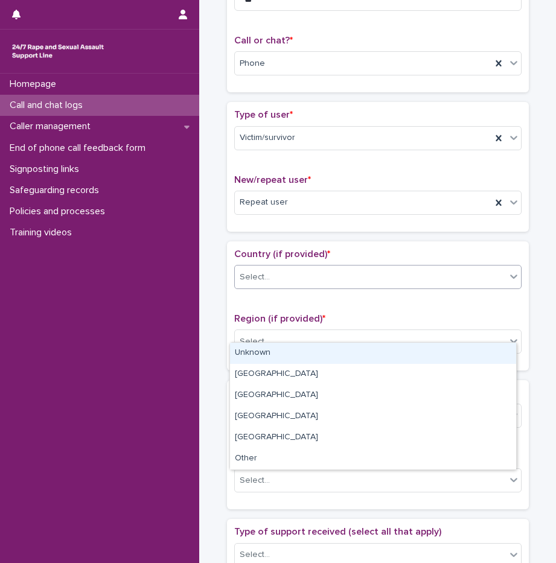
scroll to position [241, 0]
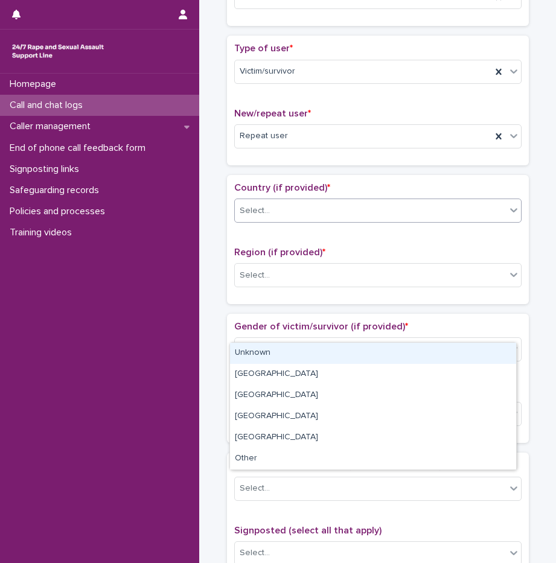
click at [276, 348] on div "Unknown" at bounding box center [373, 353] width 286 height 21
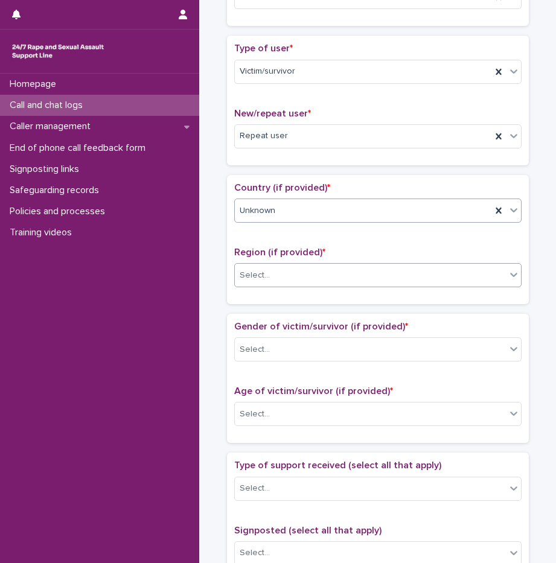
click at [258, 271] on div "Select..." at bounding box center [254, 275] width 30 height 13
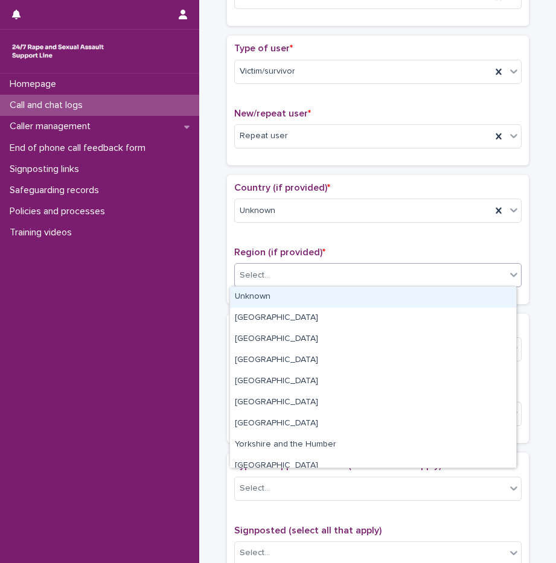
click at [270, 297] on div "Unknown" at bounding box center [373, 297] width 286 height 21
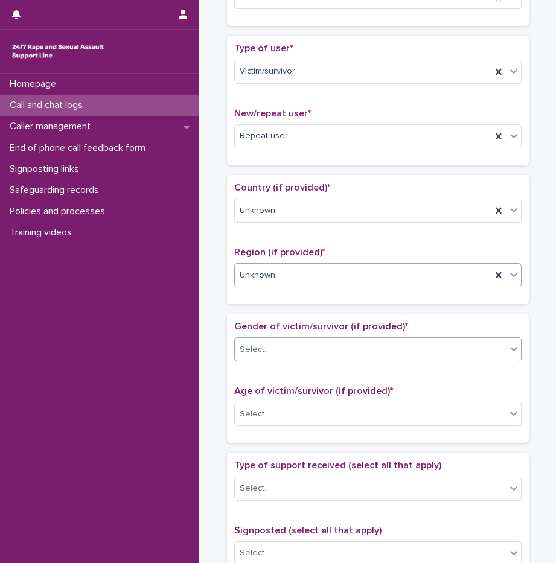
click at [288, 357] on div "Select..." at bounding box center [370, 350] width 271 height 20
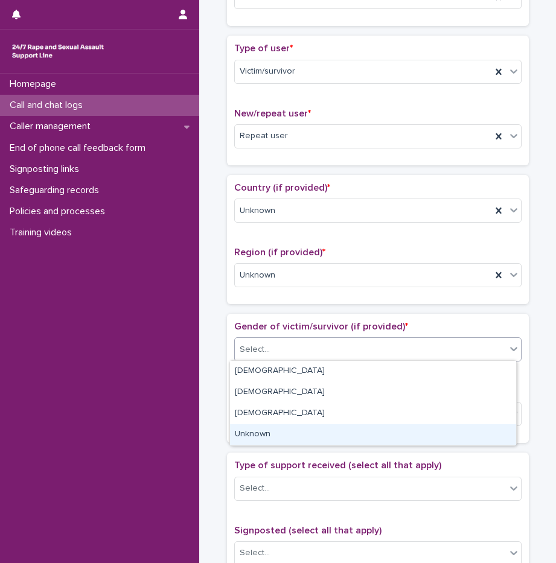
click at [281, 429] on div "Unknown" at bounding box center [373, 434] width 286 height 21
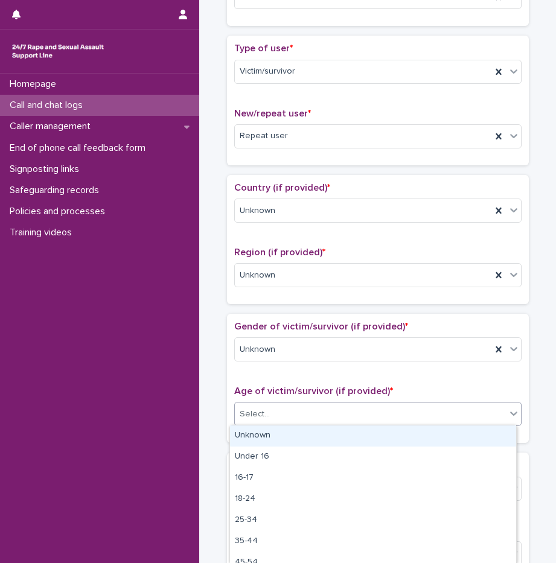
click at [279, 420] on div "Select..." at bounding box center [370, 414] width 271 height 20
click at [291, 431] on div "Unknown" at bounding box center [373, 435] width 286 height 21
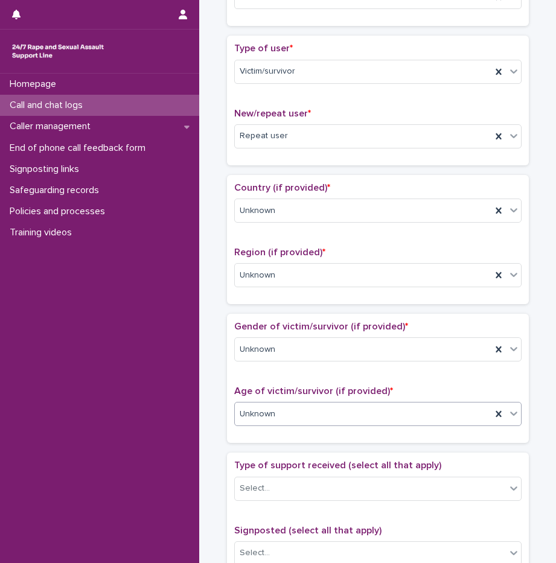
scroll to position [483, 0]
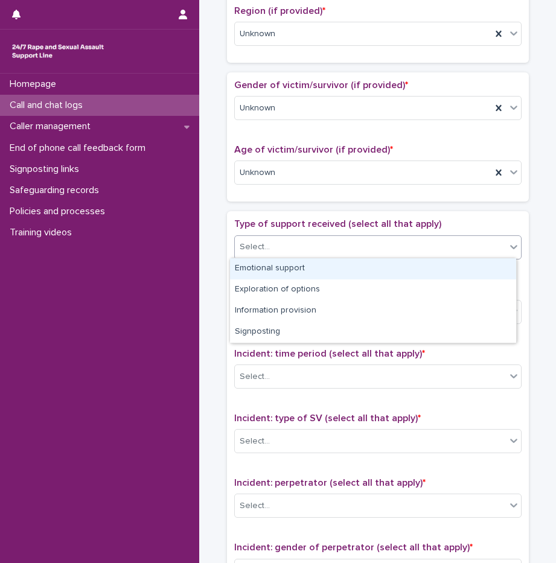
click at [241, 242] on div "Select..." at bounding box center [254, 247] width 30 height 13
click at [268, 269] on div "Emotional support" at bounding box center [373, 268] width 286 height 21
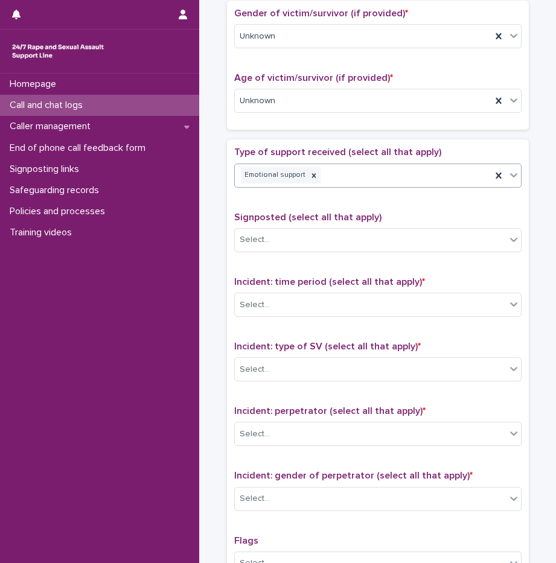
scroll to position [724, 0]
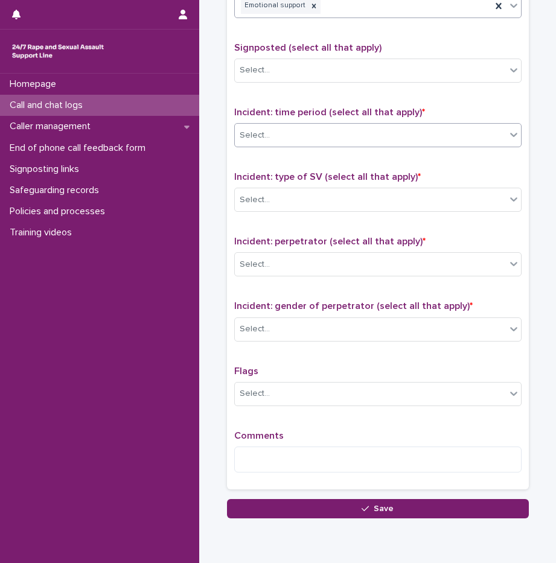
click at [276, 139] on div "Select..." at bounding box center [370, 135] width 271 height 20
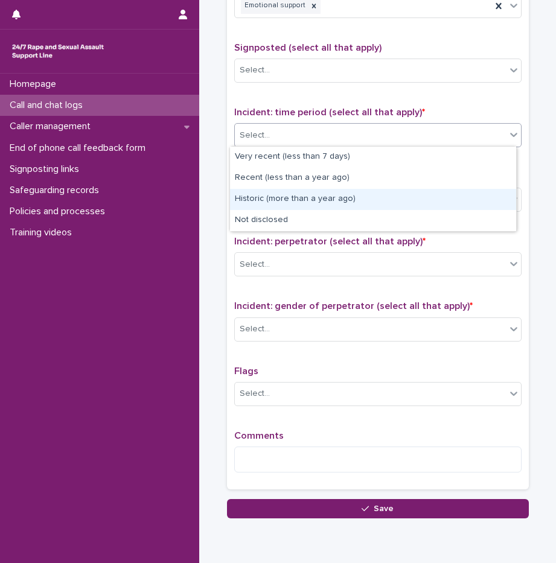
click at [271, 199] on div "Historic (more than a year ago)" at bounding box center [373, 199] width 286 height 21
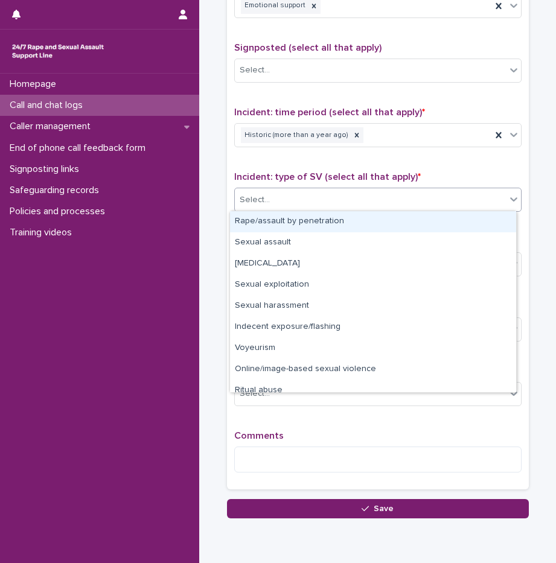
click at [283, 193] on div "Select..." at bounding box center [370, 200] width 271 height 20
click at [279, 218] on div "Rape/assault by penetration" at bounding box center [373, 221] width 286 height 21
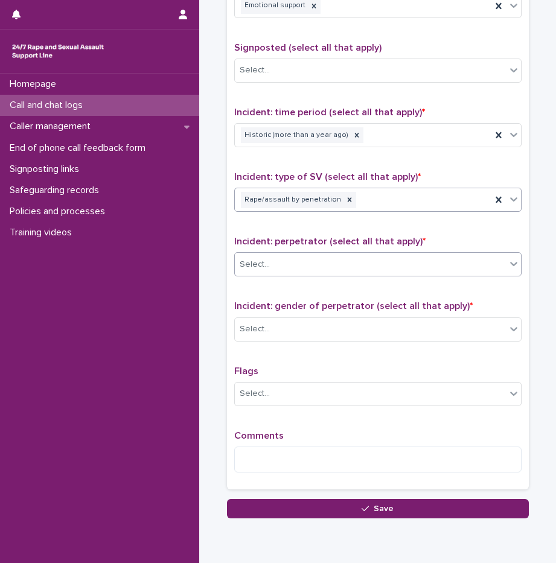
click at [281, 265] on div "Select..." at bounding box center [370, 265] width 271 height 20
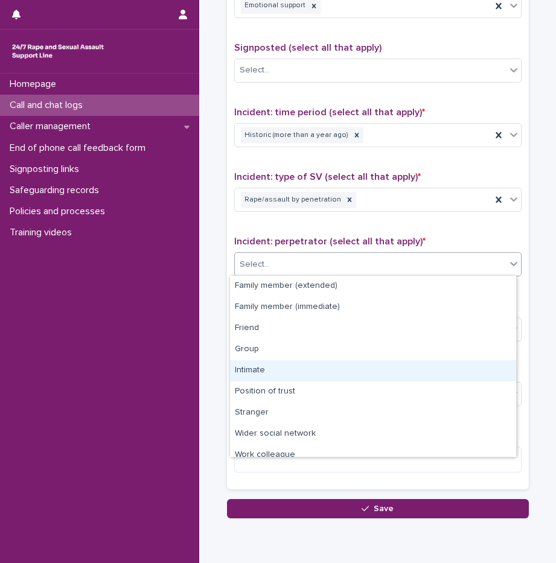
click at [271, 366] on div "Intimate" at bounding box center [373, 370] width 286 height 21
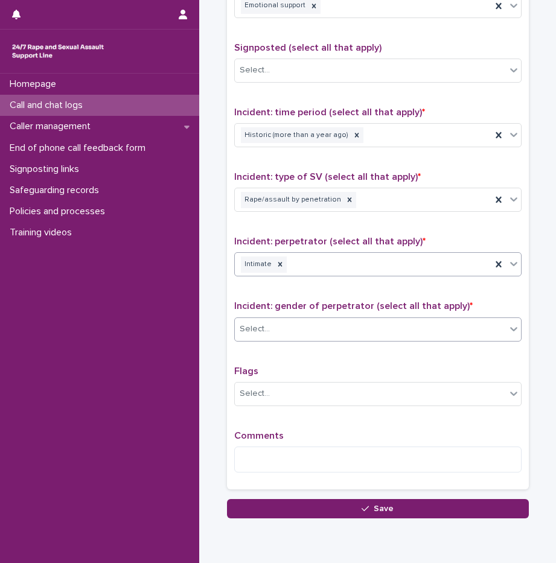
click at [273, 335] on div "Select..." at bounding box center [370, 329] width 271 height 20
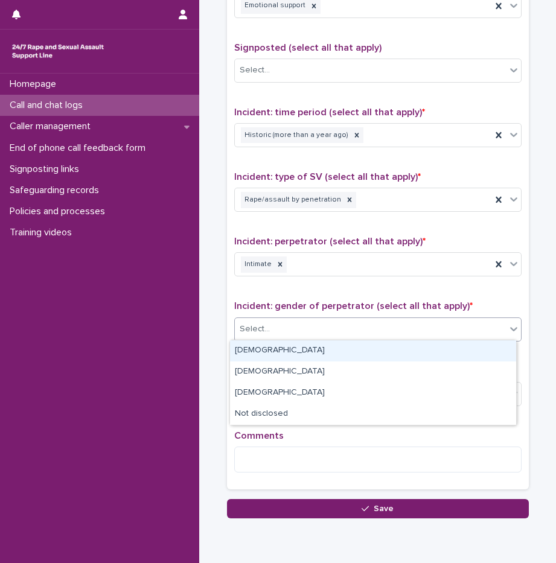
click at [274, 349] on div "[DEMOGRAPHIC_DATA]" at bounding box center [373, 350] width 286 height 21
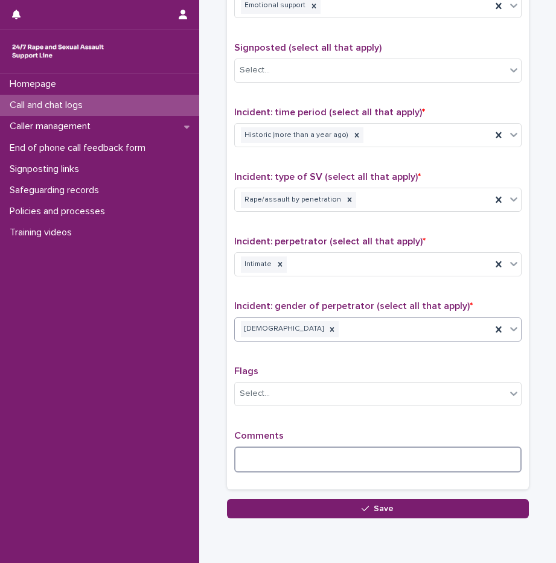
click at [302, 451] on textarea at bounding box center [377, 459] width 287 height 26
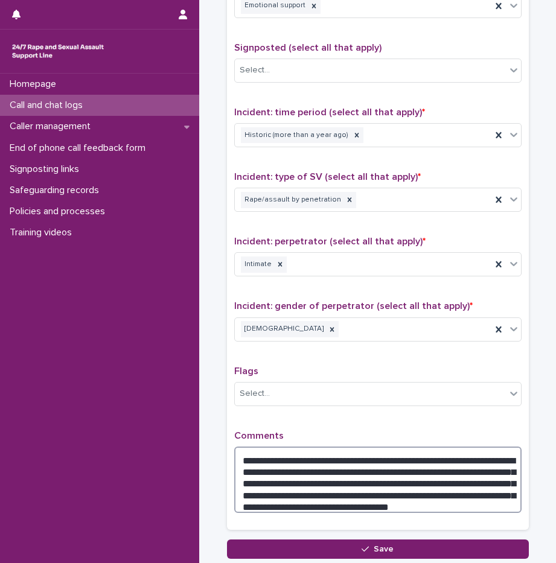
click at [323, 499] on textarea "**********" at bounding box center [377, 479] width 287 height 66
drag, startPoint x: 398, startPoint y: 478, endPoint x: 451, endPoint y: 479, distance: 53.1
click at [451, 479] on textarea "**********" at bounding box center [377, 479] width 287 height 66
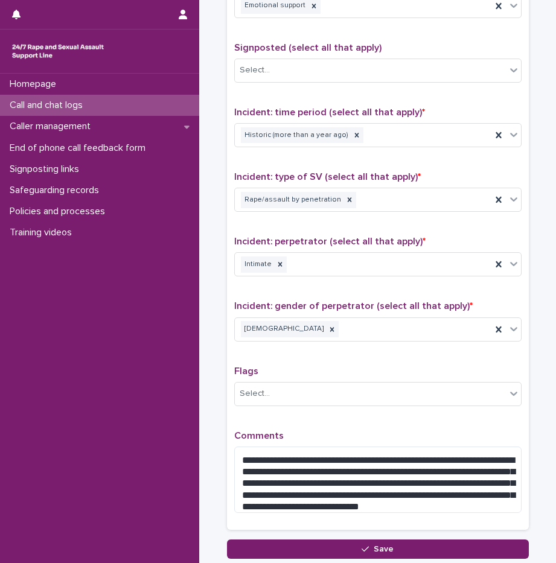
click at [398, 418] on div "**********" at bounding box center [377, 249] width 287 height 545
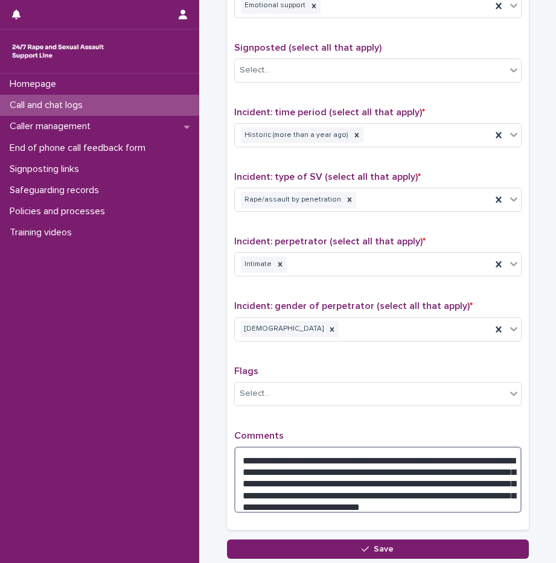
click at [453, 506] on textarea "**********" at bounding box center [377, 479] width 287 height 66
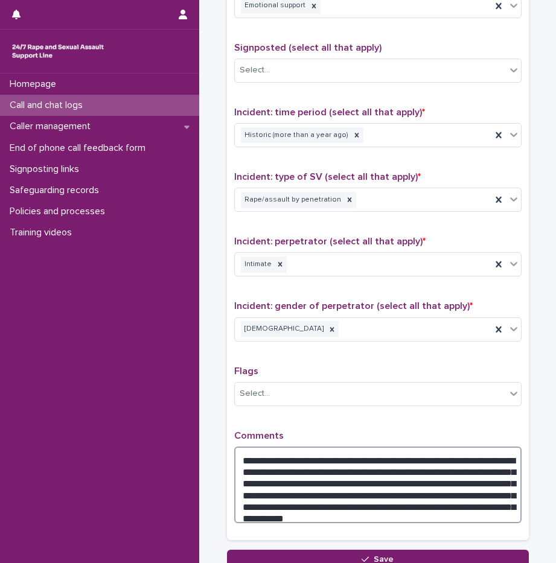
type textarea "**********"
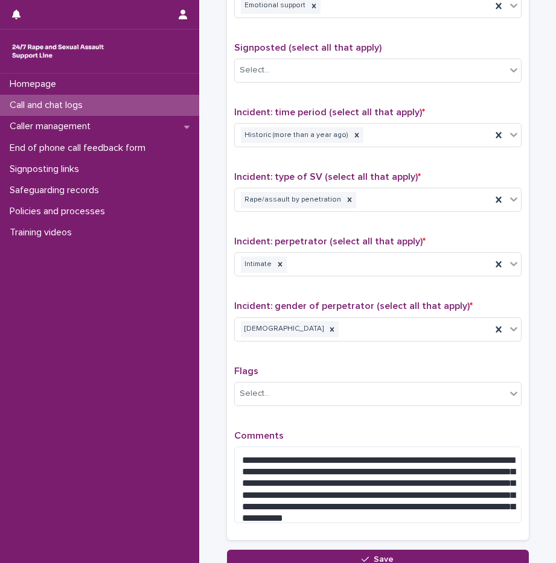
click at [407, 430] on p "Comments" at bounding box center [377, 435] width 287 height 11
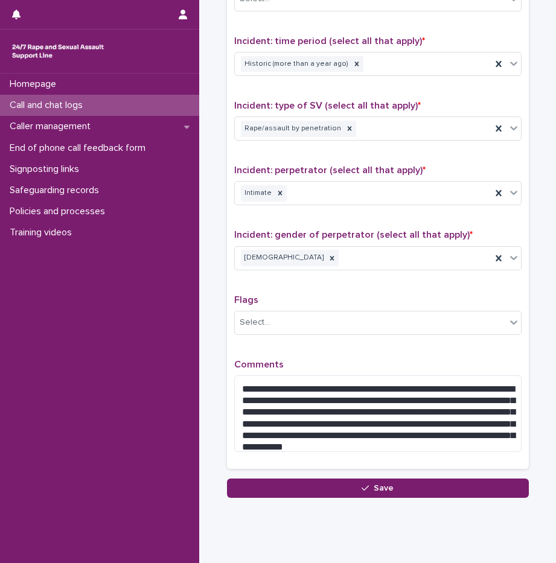
scroll to position [823, 0]
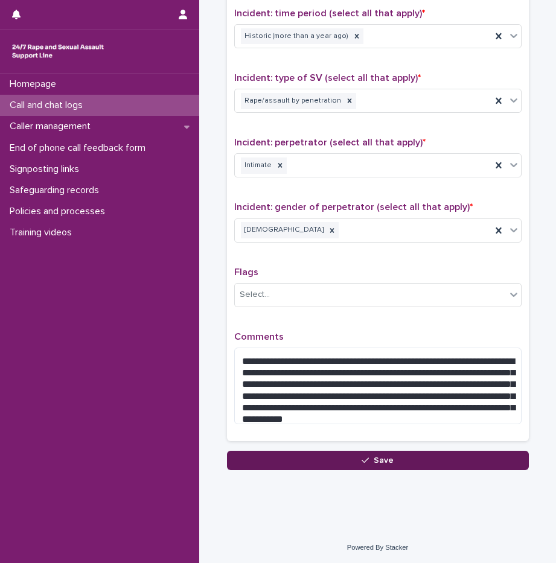
click at [386, 465] on button "Save" at bounding box center [378, 460] width 302 height 19
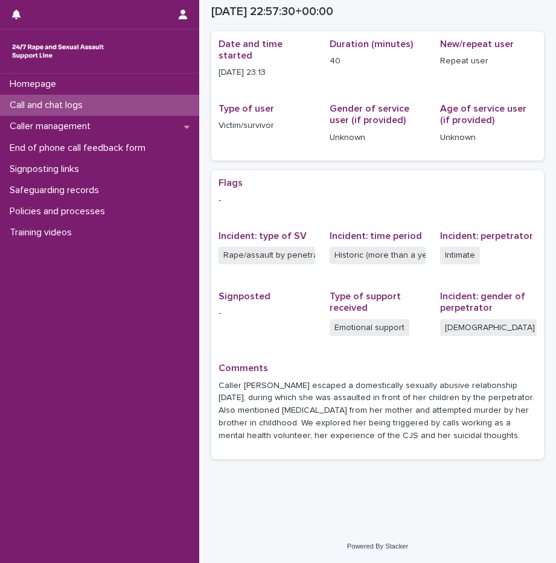
scroll to position [104, 0]
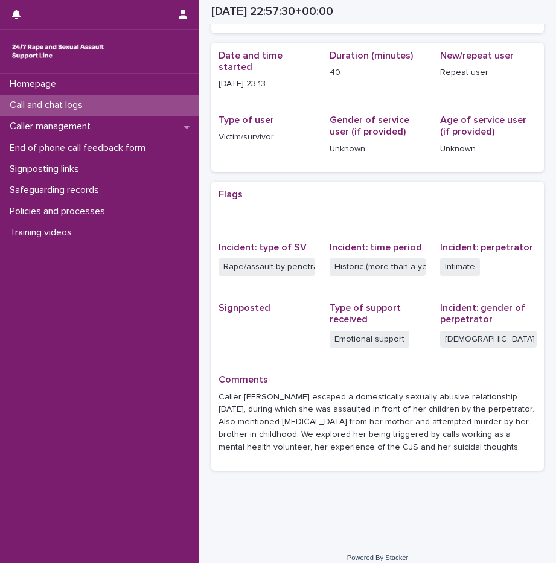
click at [95, 102] on div "Call and chat logs" at bounding box center [99, 105] width 199 height 21
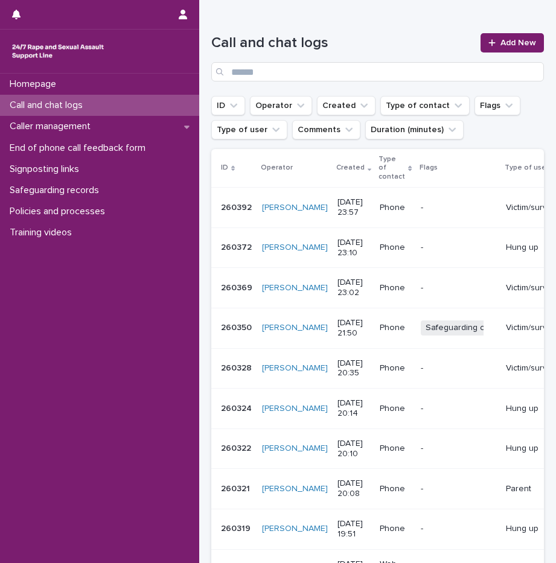
scroll to position [241, 0]
